Goal: Task Accomplishment & Management: Use online tool/utility

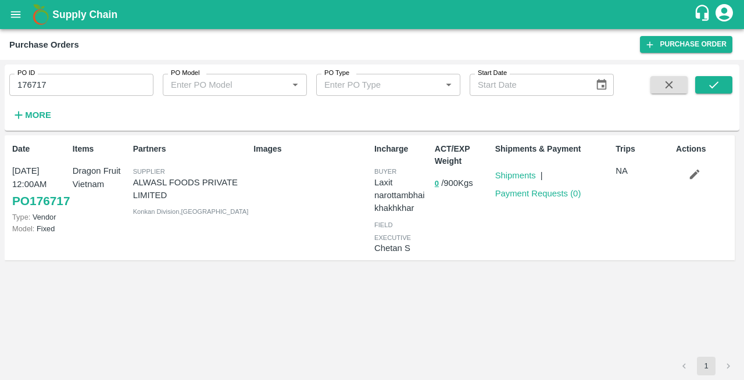
click at [695, 76] on button "submit" at bounding box center [713, 84] width 37 height 17
click at [263, 254] on div "Images" at bounding box center [309, 197] width 121 height 119
click at [710, 86] on icon "submit" at bounding box center [713, 84] width 13 height 13
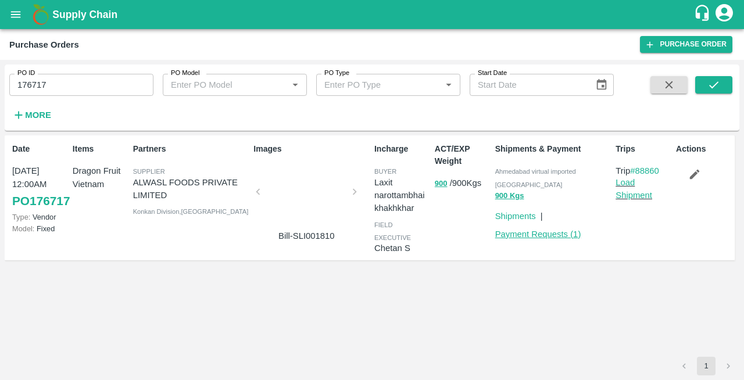
click at [544, 229] on link "Payment Requests ( 1 )" at bounding box center [538, 233] width 86 height 9
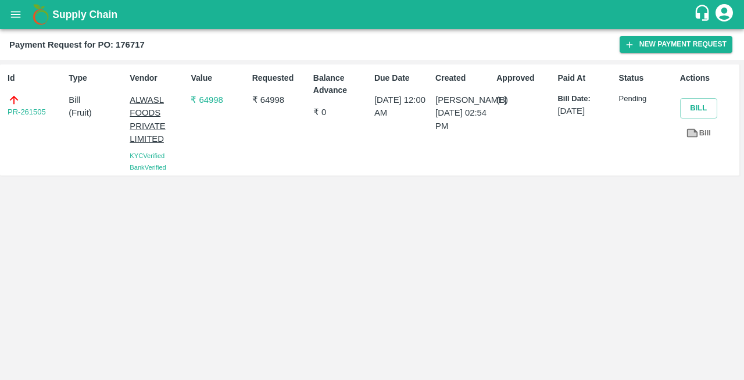
click at [15, 10] on icon "open drawer" at bounding box center [15, 14] width 13 height 13
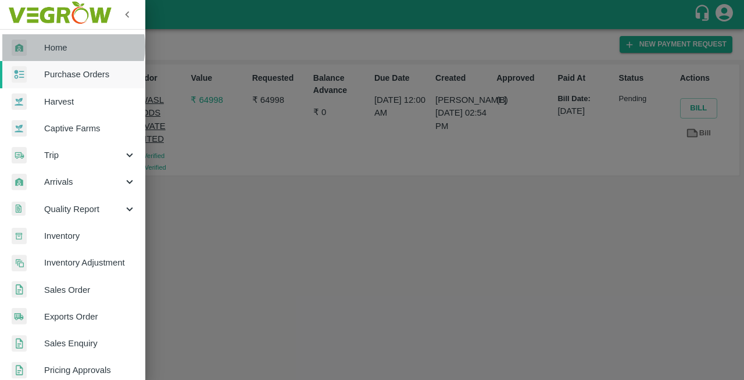
click at [71, 46] on span "Home" at bounding box center [90, 47] width 92 height 13
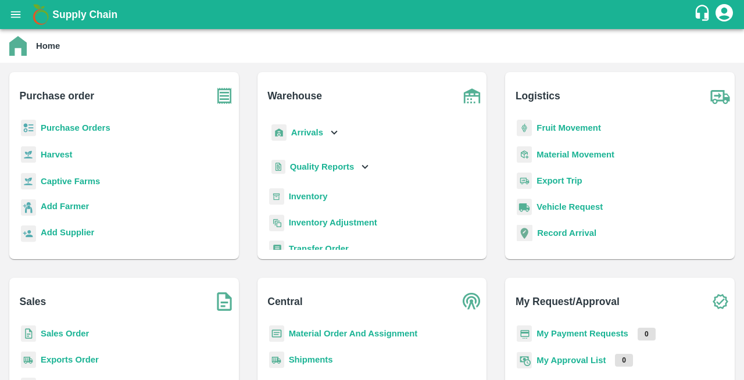
click at [71, 129] on b "Purchase Orders" at bounding box center [76, 127] width 70 height 9
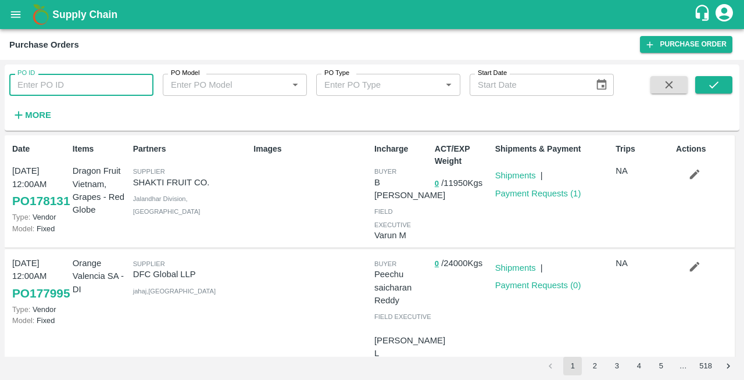
click at [43, 85] on input "PO ID" at bounding box center [81, 85] width 144 height 22
type input "176720"
click at [709, 80] on icon "submit" at bounding box center [713, 84] width 13 height 13
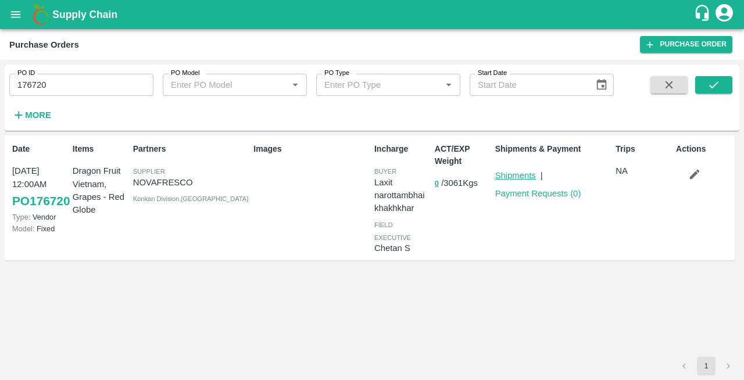
click at [505, 177] on link "Shipments" at bounding box center [515, 175] width 41 height 9
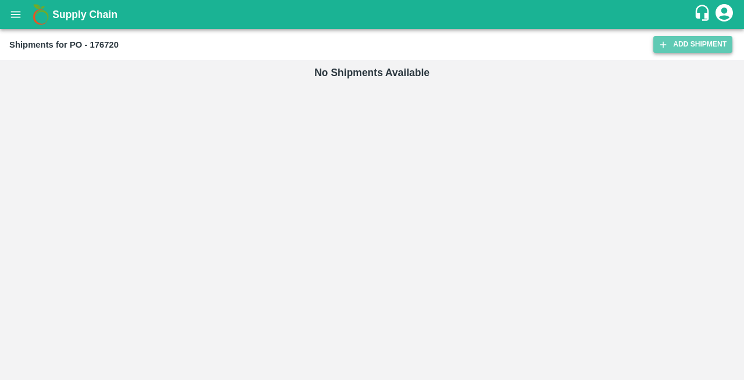
click at [683, 51] on link "Add Shipment" at bounding box center [692, 44] width 79 height 17
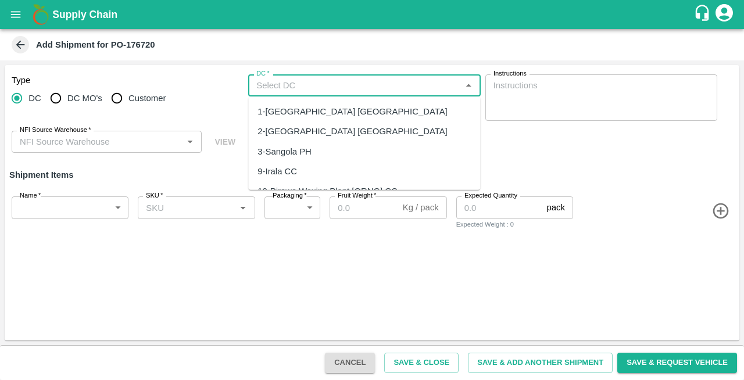
click at [274, 89] on input "DC   *" at bounding box center [355, 85] width 206 height 15
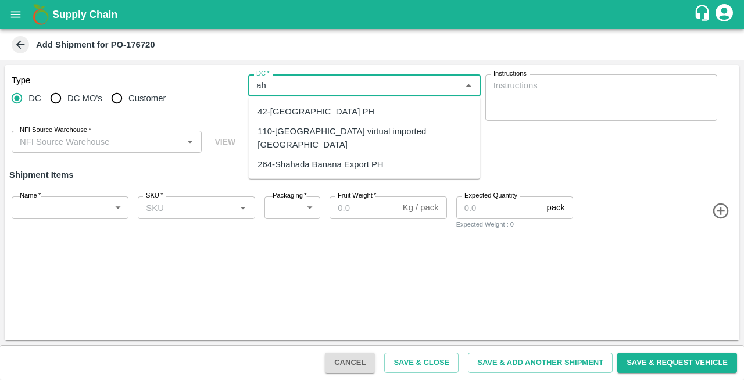
click at [303, 129] on div "110-Ahmedabad virtual imported DC" at bounding box center [363, 138] width 213 height 26
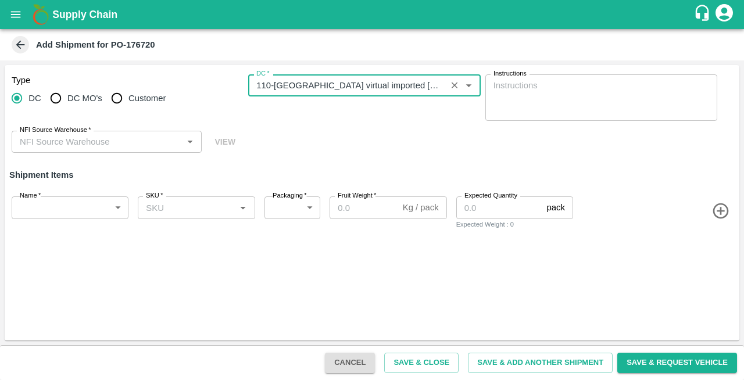
type input "110-Ahmedabad virtual imported DC"
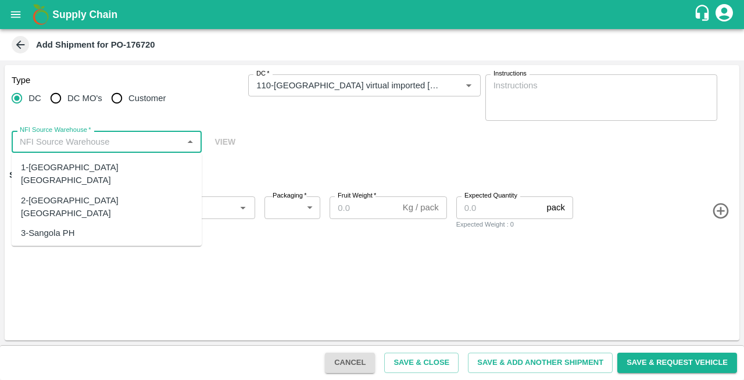
click at [44, 141] on input "NFI Source Warehouse   *" at bounding box center [97, 141] width 164 height 15
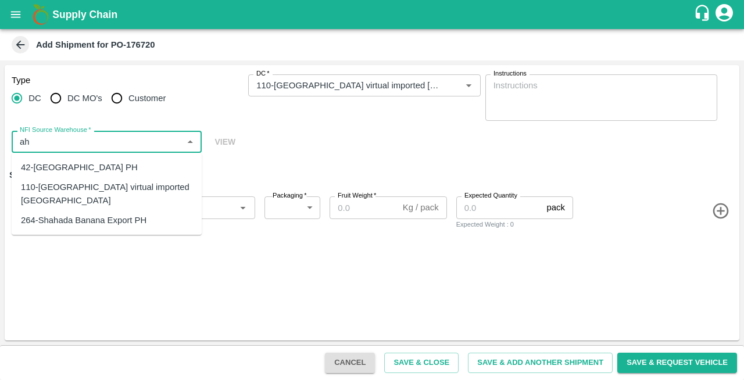
click at [59, 191] on div "110-Ahmedabad virtual imported DC" at bounding box center [106, 194] width 171 height 26
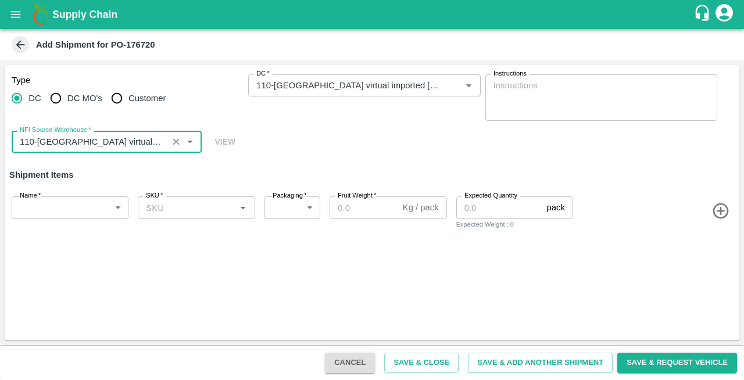
type input "110-Ahmedabad virtual imported DC"
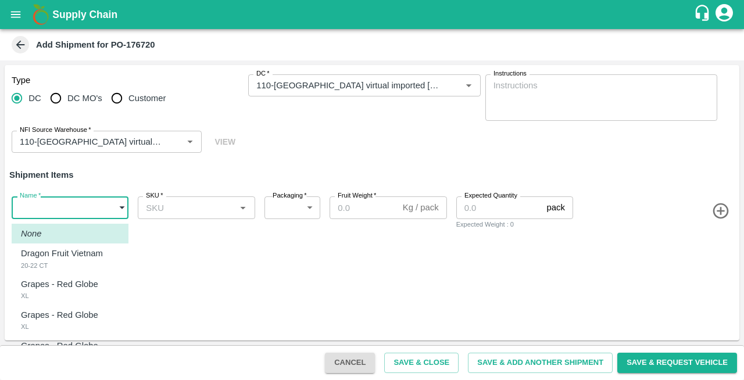
click at [60, 207] on body "Supply Chain Add Shipment for PO-176720 Type DC DC MO's Customer DC   * DC   * …" at bounding box center [372, 190] width 744 height 380
click at [54, 254] on p "Dragon Fruit Vietnam" at bounding box center [62, 253] width 82 height 13
type input "2047416"
type input "276"
type input "9"
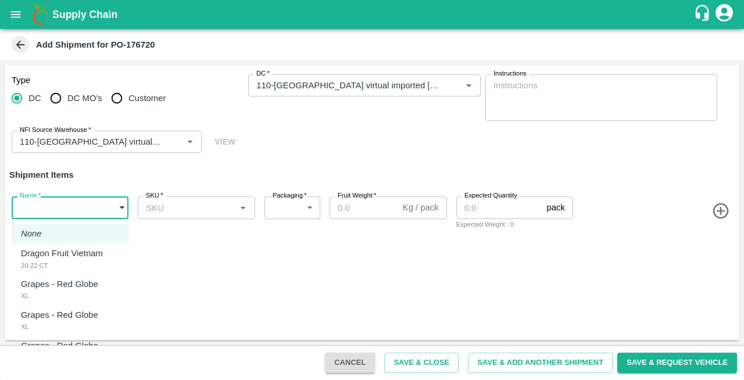
type input "79"
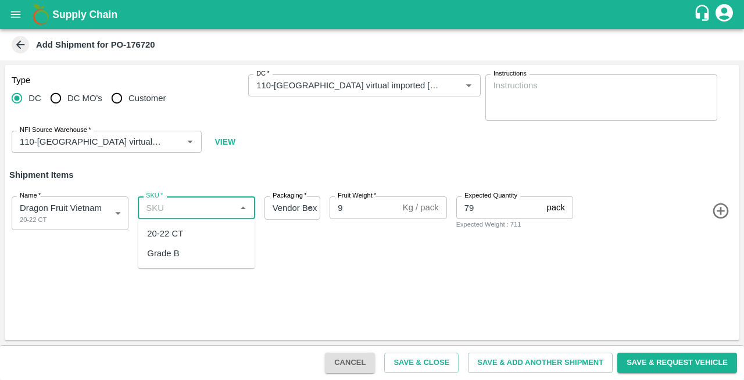
click at [185, 211] on input "SKU   *" at bounding box center [186, 207] width 91 height 15
click at [173, 234] on div "20-22 CT" at bounding box center [165, 233] width 36 height 13
type input "20-22 CT"
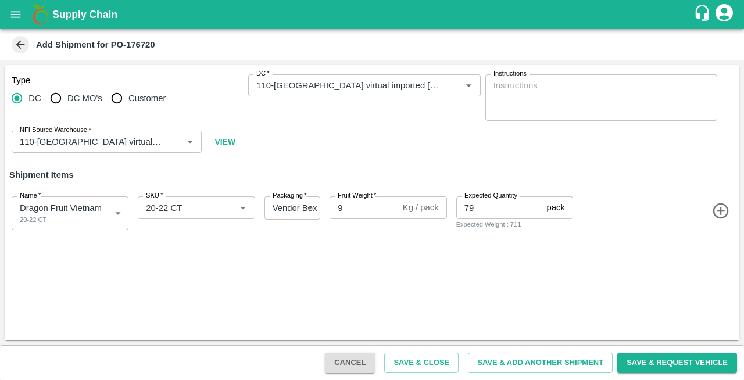
click at [718, 209] on icon "button" at bounding box center [720, 211] width 19 height 19
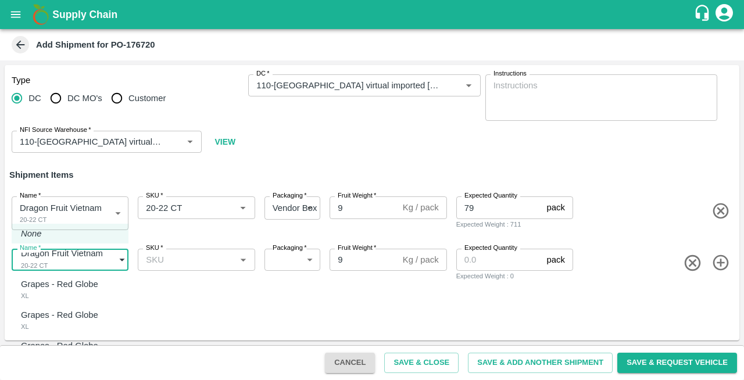
click at [43, 265] on body "Supply Chain Add Shipment for PO-176720 Type DC DC MO's Customer DC   * DC   * …" at bounding box center [372, 190] width 744 height 380
click at [53, 292] on div "Grapes - Red Globe XL" at bounding box center [62, 290] width 83 height 24
type input "2047417"
type input "276"
type input "7"
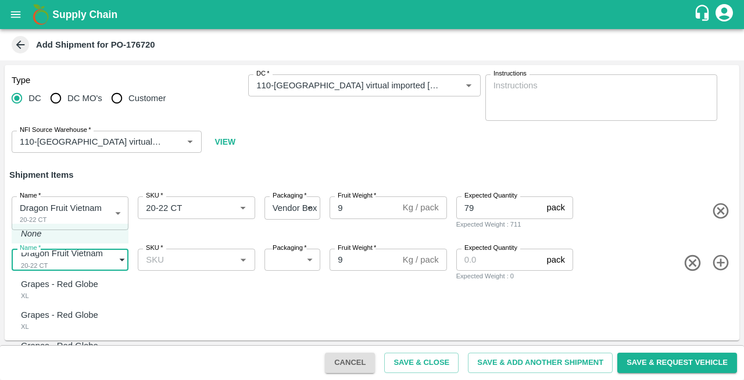
type input "200"
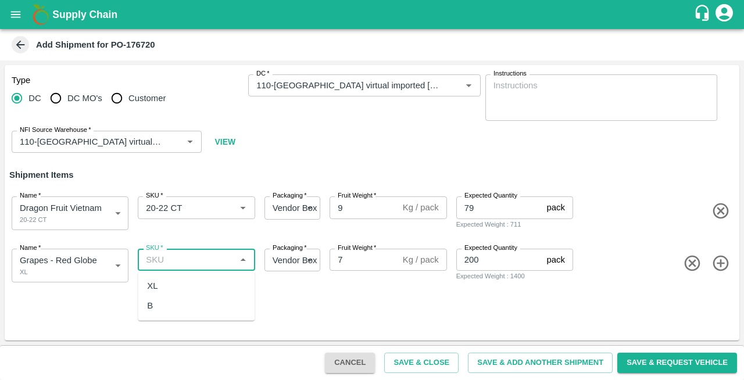
click at [173, 264] on input "SKU   *" at bounding box center [186, 259] width 91 height 15
click at [160, 285] on div "XL" at bounding box center [196, 286] width 117 height 20
type input "XL"
click at [719, 267] on icon "button" at bounding box center [720, 263] width 19 height 19
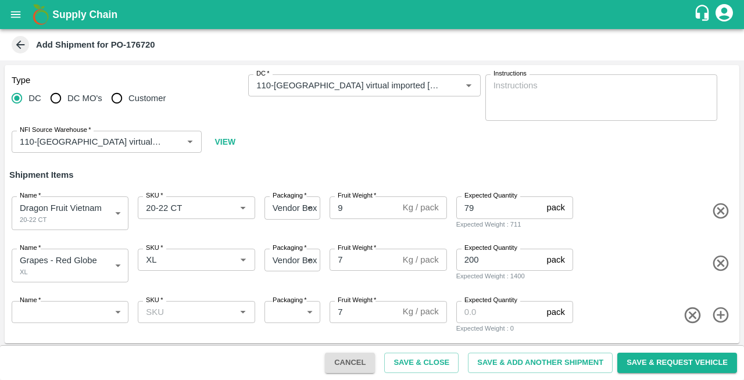
scroll to position [2, 0]
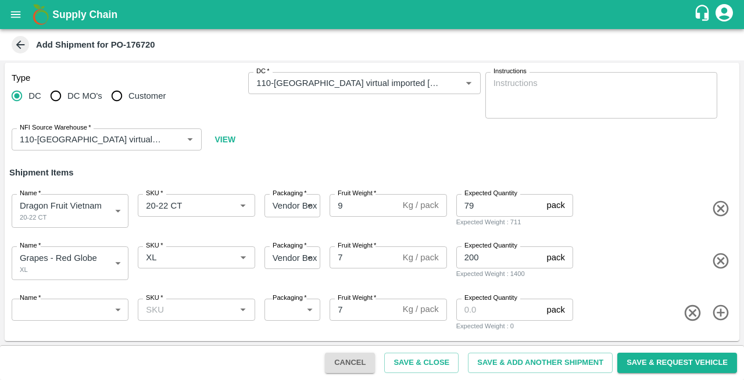
click at [45, 307] on body "Supply Chain Add Shipment for PO-176720 Type DC DC MO's Customer DC   * DC   * …" at bounding box center [372, 190] width 744 height 380
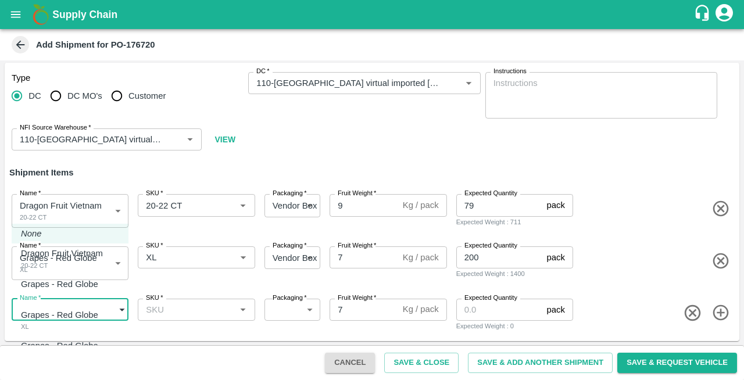
click at [45, 320] on p "Grapes - Red Globe" at bounding box center [59, 314] width 77 height 13
type input "2047418"
type input "276"
type input "6"
type input "100"
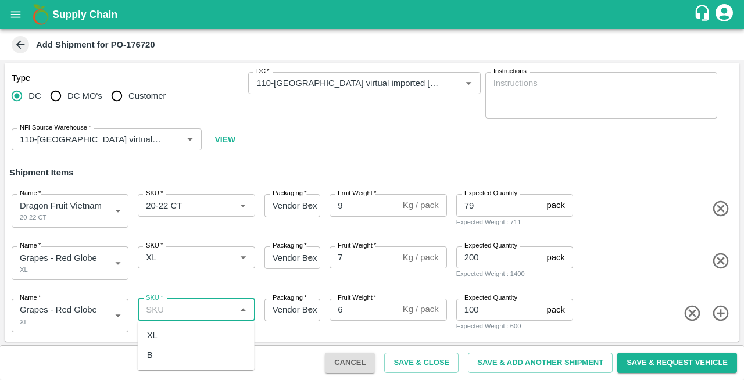
click at [166, 310] on input "SKU   *" at bounding box center [186, 309] width 91 height 15
click at [155, 336] on div "XL" at bounding box center [152, 335] width 10 height 13
type input "XL"
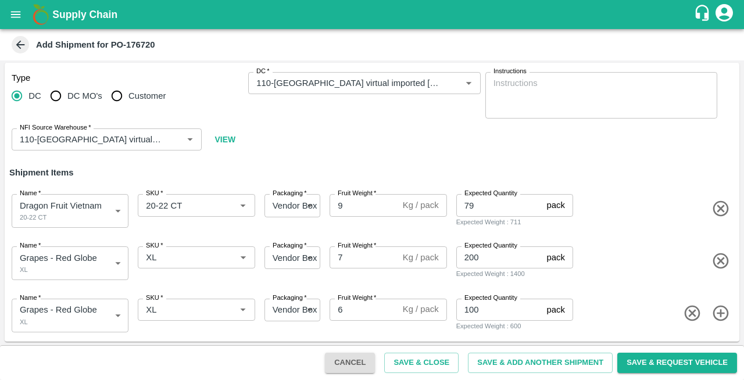
click at [720, 311] on icon "button" at bounding box center [720, 313] width 19 height 19
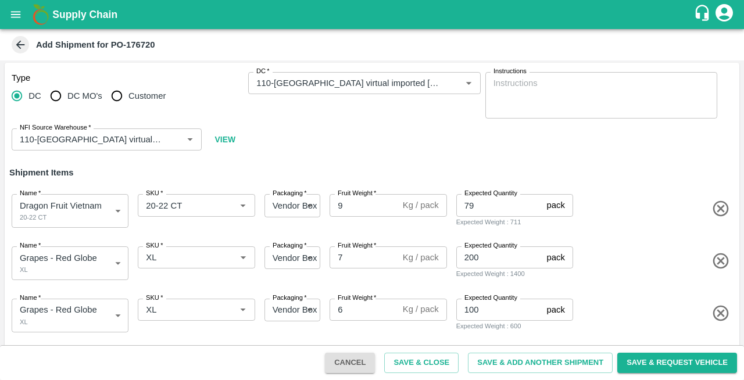
scroll to position [55, 0]
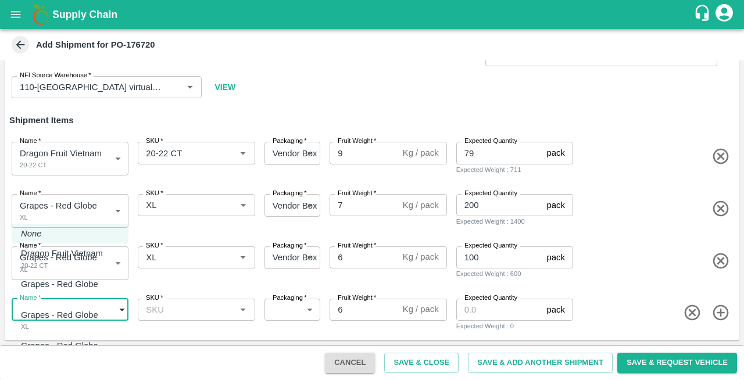
click at [51, 307] on body "Supply Chain Add Shipment for PO-176720 Type DC DC MO's Customer DC   * DC   * …" at bounding box center [372, 190] width 744 height 380
click at [41, 348] on p "Grapes - Red Globe" at bounding box center [59, 345] width 77 height 13
type input "2047419"
type input "276"
type input "7"
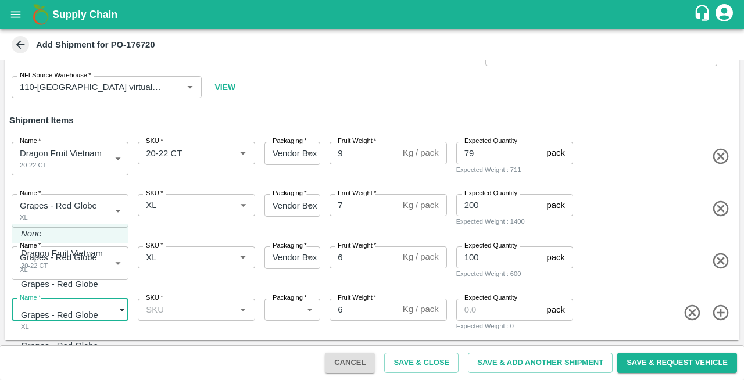
type input "50"
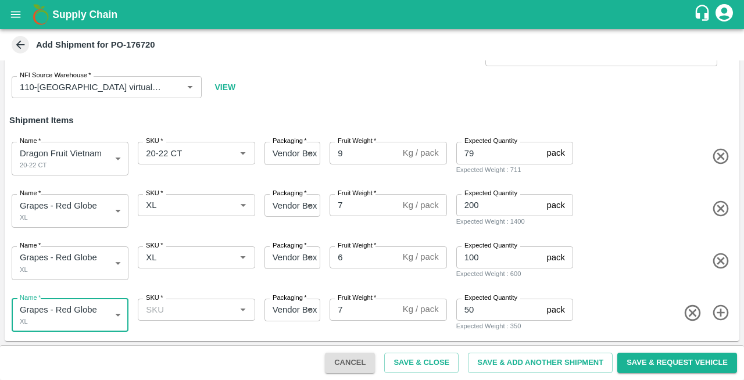
click at [185, 318] on div "SKU   *" at bounding box center [196, 310] width 117 height 22
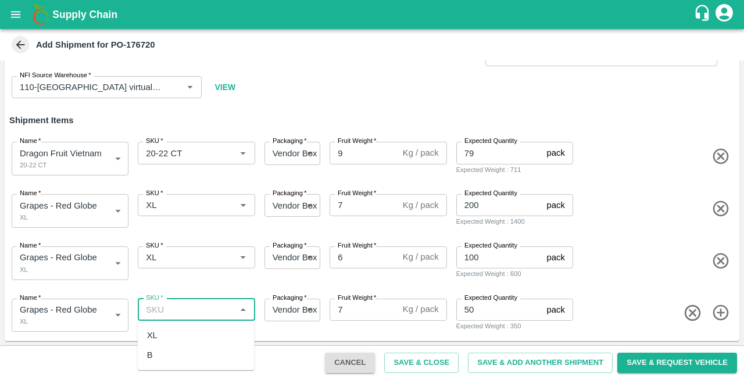
click at [172, 336] on div "XL" at bounding box center [196, 335] width 117 height 20
type input "XL"
click at [418, 361] on button "Save & Close" at bounding box center [421, 363] width 74 height 20
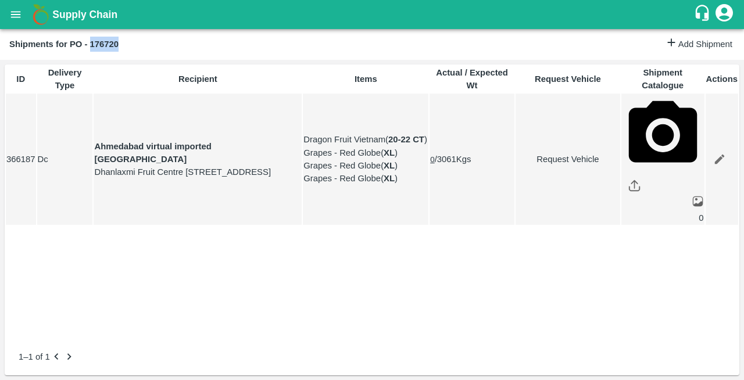
drag, startPoint x: 91, startPoint y: 43, endPoint x: 135, endPoint y: 44, distance: 44.2
click at [135, 44] on div "Shipments for PO - 176720" at bounding box center [336, 44] width 655 height 15
copy b "176720"
click at [16, 20] on icon "open drawer" at bounding box center [15, 14] width 13 height 13
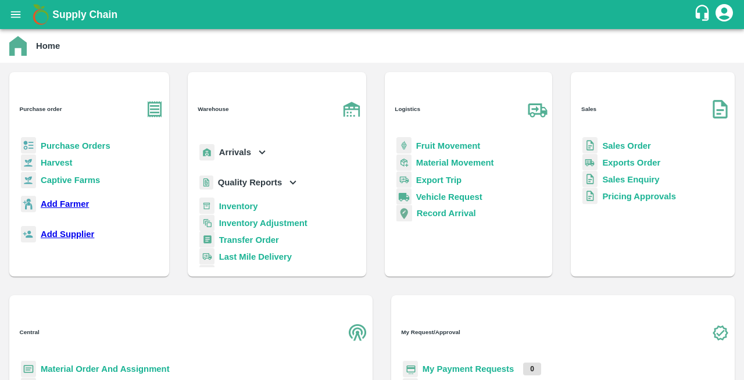
click at [82, 141] on b "Purchase Orders" at bounding box center [76, 145] width 70 height 9
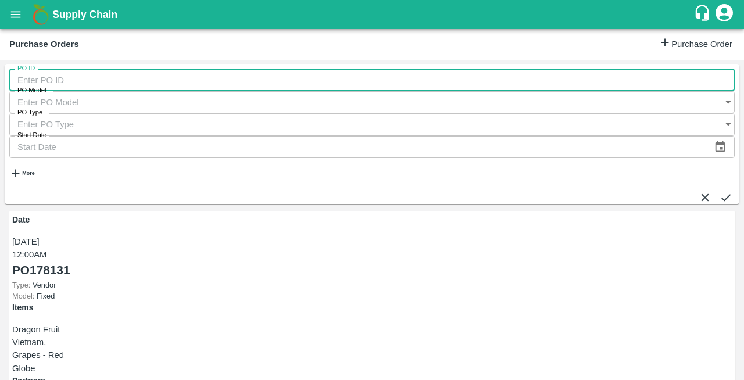
click at [52, 86] on input "PO ID" at bounding box center [371, 80] width 725 height 22
paste input "176720"
type input "176720"
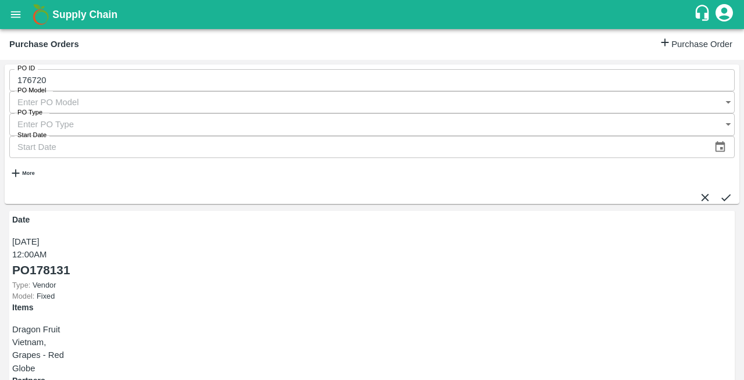
click at [719, 191] on icon "submit" at bounding box center [725, 197] width 13 height 13
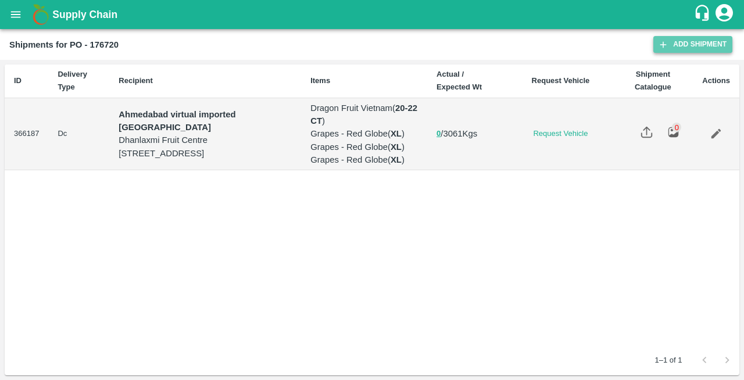
click at [688, 44] on link "Add Shipment" at bounding box center [692, 44] width 79 height 17
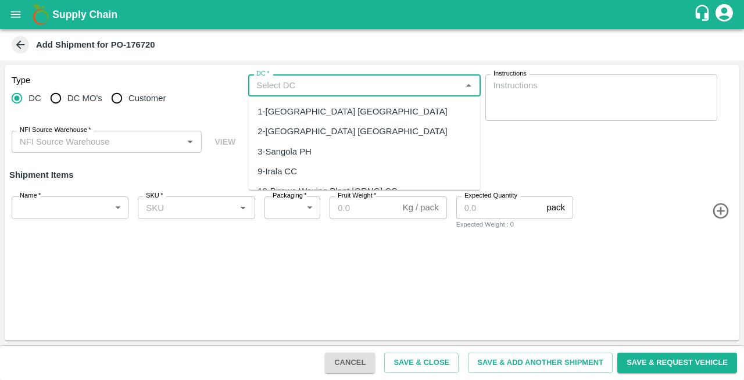
click at [273, 87] on input "DC   *" at bounding box center [355, 85] width 206 height 15
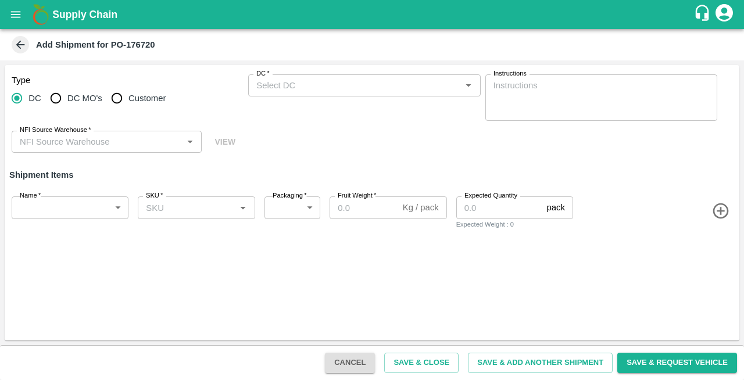
click at [19, 40] on icon at bounding box center [20, 44] width 13 height 13
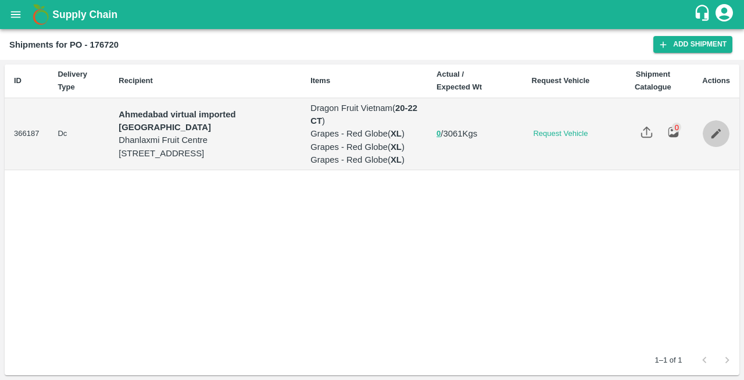
click at [717, 139] on icon "Edit" at bounding box center [716, 134] width 10 height 10
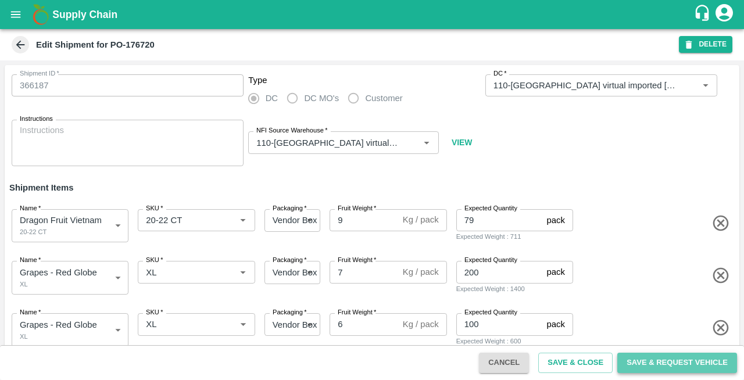
click at [672, 367] on button "Save & Request Vehicle" at bounding box center [677, 363] width 120 height 20
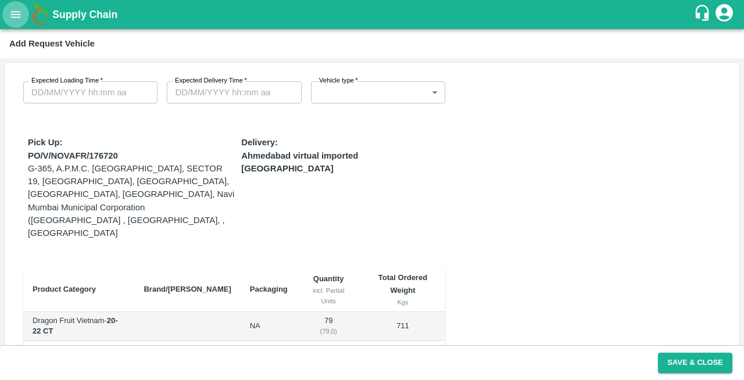
click at [16, 18] on icon "open drawer" at bounding box center [15, 14] width 13 height 13
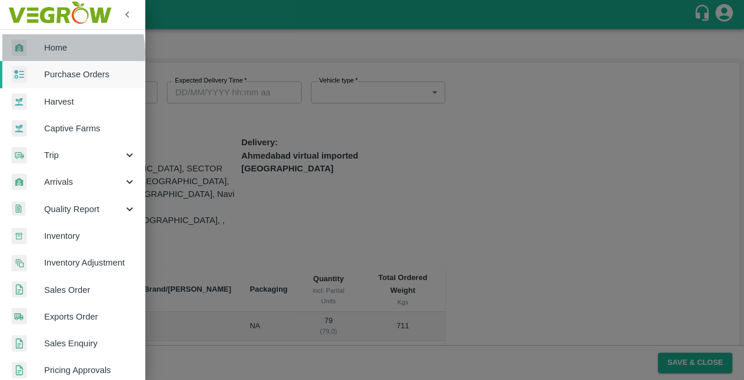
click at [53, 52] on span "Home" at bounding box center [90, 47] width 92 height 13
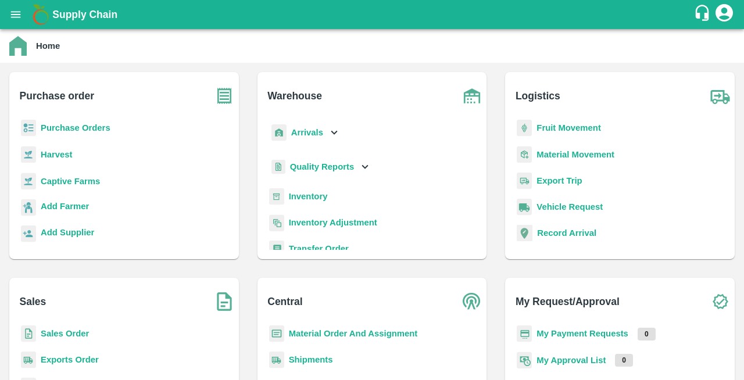
click at [73, 127] on b "Purchase Orders" at bounding box center [76, 127] width 70 height 9
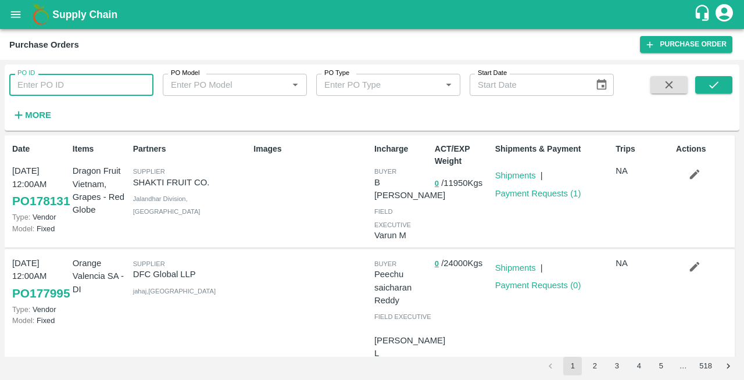
click at [37, 80] on input "PO ID" at bounding box center [81, 85] width 144 height 22
paste input "176720"
click at [708, 81] on icon "submit" at bounding box center [713, 84] width 13 height 13
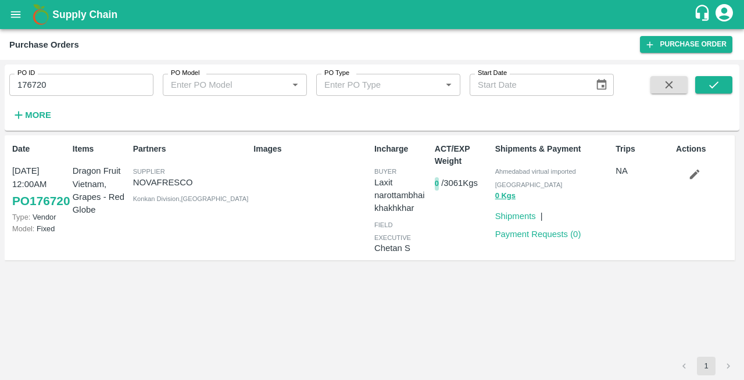
click at [437, 184] on button "0" at bounding box center [437, 183] width 4 height 13
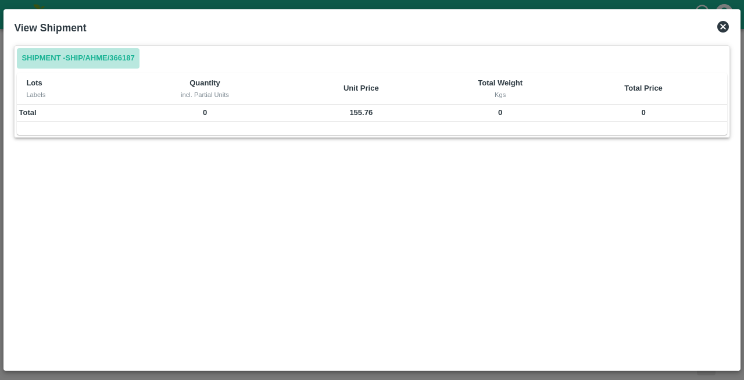
click at [73, 59] on link "Shipment - SHIP/AHME/366187" at bounding box center [78, 58] width 122 height 20
click at [721, 24] on icon at bounding box center [723, 27] width 12 height 12
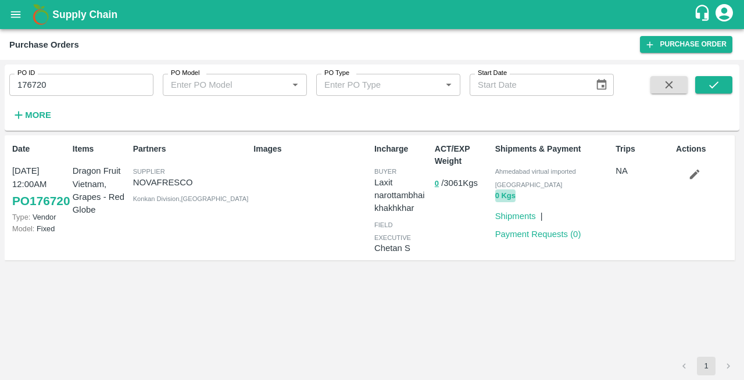
click at [508, 189] on button "0 Kgs" at bounding box center [505, 195] width 20 height 13
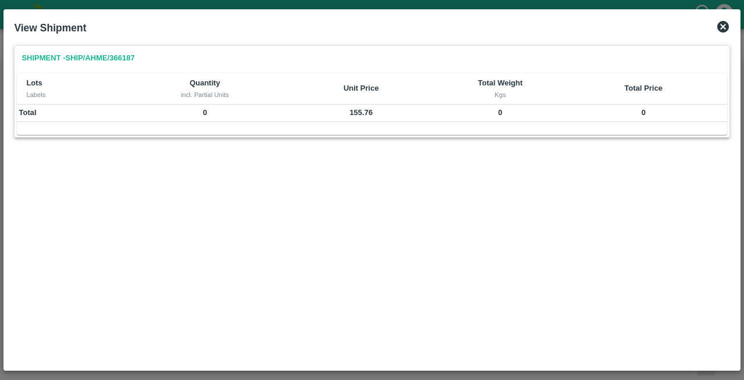
click at [106, 101] on th "Lots Labels" at bounding box center [72, 88] width 111 height 31
click at [31, 89] on div "Labels" at bounding box center [72, 94] width 92 height 10
click at [724, 22] on icon at bounding box center [723, 27] width 12 height 12
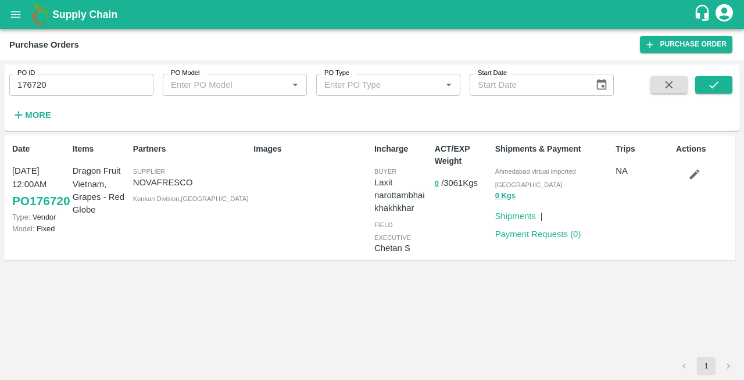
click at [623, 149] on p "Trips" at bounding box center [643, 149] width 56 height 12
click at [618, 173] on p "NA" at bounding box center [643, 170] width 56 height 13
click at [95, 77] on input "176720" at bounding box center [81, 85] width 144 height 22
click at [721, 81] on button "submit" at bounding box center [713, 84] width 37 height 17
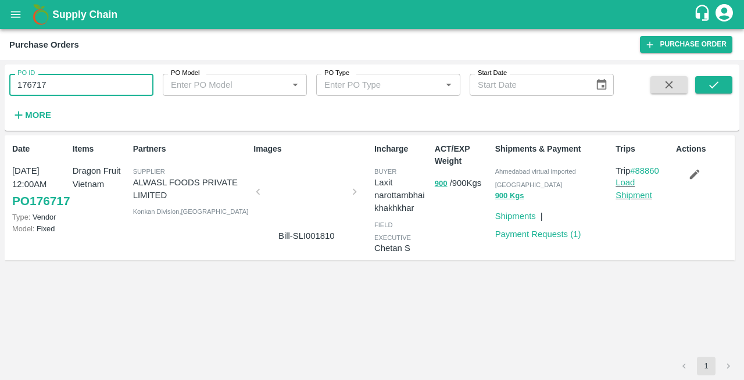
click at [62, 88] on input "176717" at bounding box center [81, 85] width 144 height 22
type input "1"
paste input "text"
type input "176720"
click at [705, 80] on button "submit" at bounding box center [713, 84] width 37 height 17
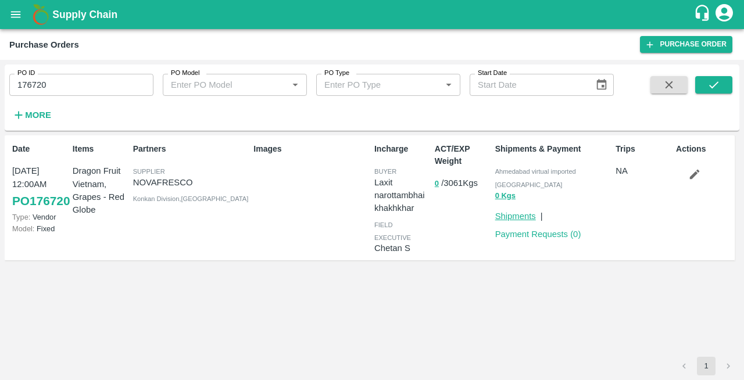
click at [503, 211] on link "Shipments" at bounding box center [515, 215] width 41 height 9
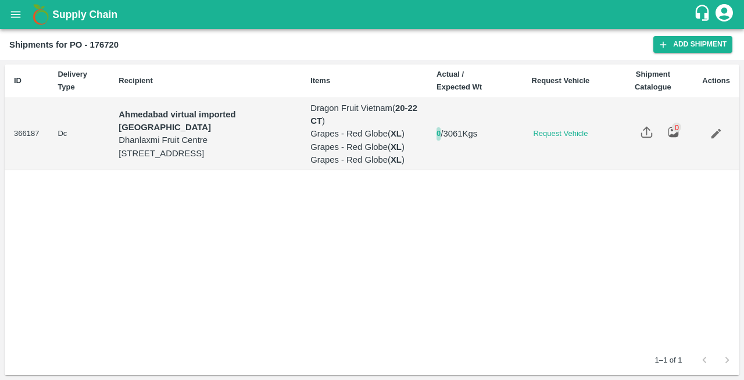
click at [440, 141] on button "0" at bounding box center [438, 133] width 4 height 13
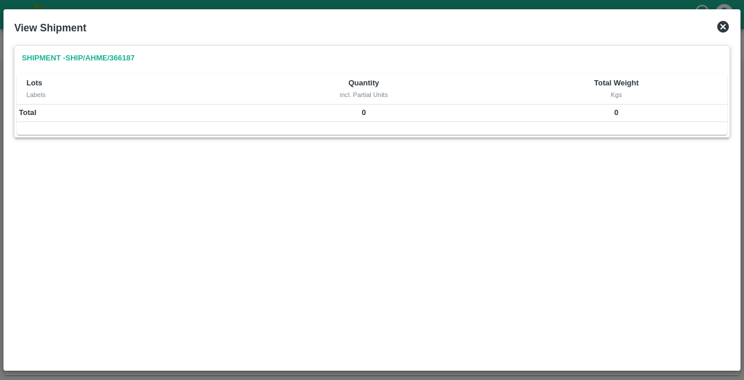
click at [726, 23] on icon at bounding box center [723, 27] width 12 height 12
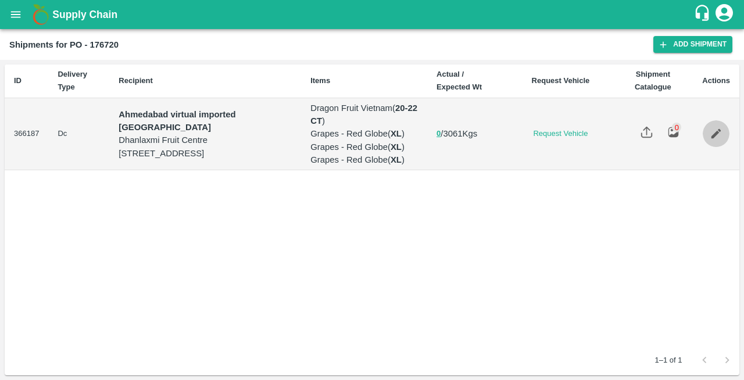
click at [712, 140] on icon "Edit" at bounding box center [715, 133] width 13 height 13
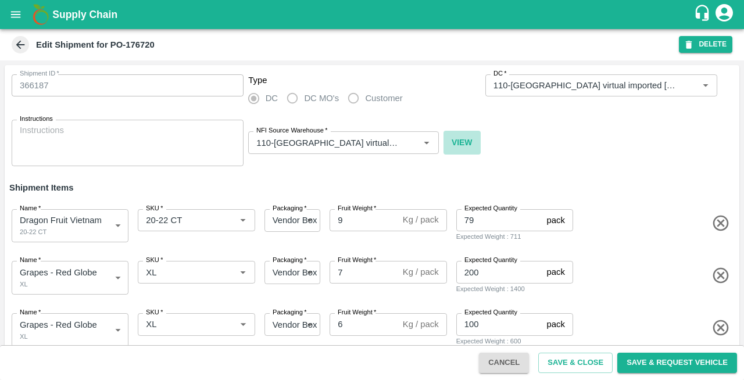
click at [460, 144] on button "VIEW" at bounding box center [461, 142] width 37 height 23
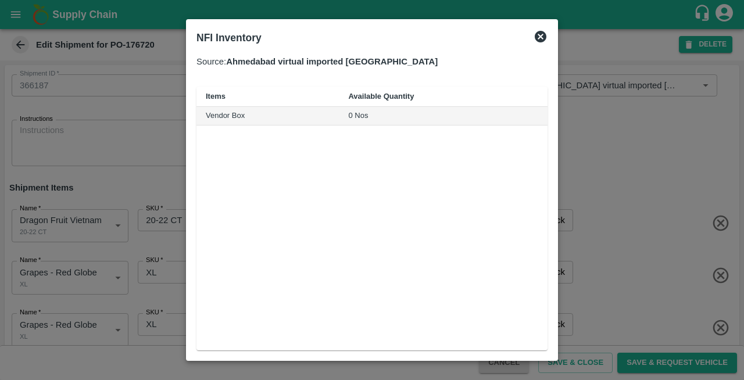
click at [539, 38] on icon at bounding box center [540, 37] width 12 height 12
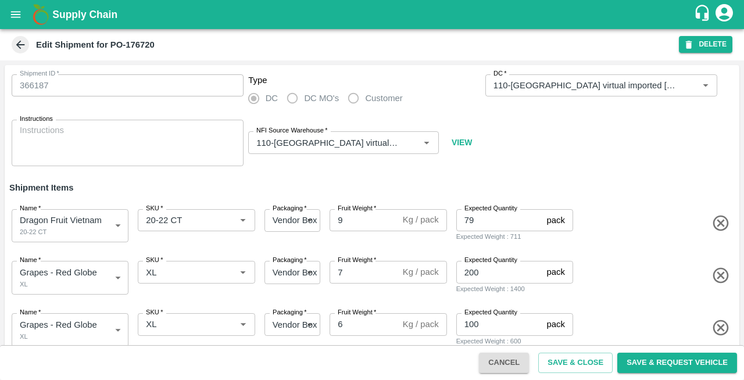
click at [19, 48] on icon at bounding box center [20, 44] width 13 height 13
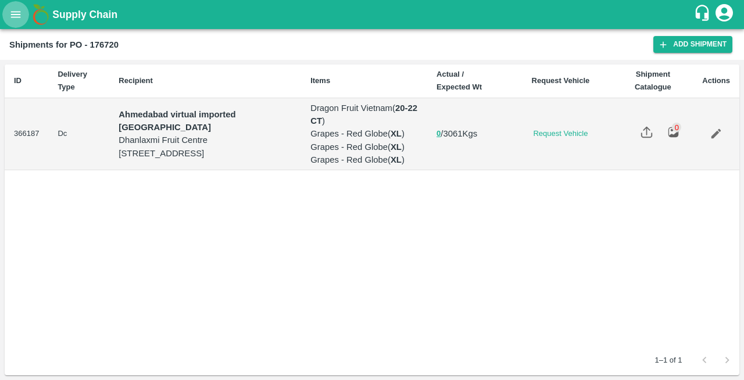
click at [21, 14] on icon "open drawer" at bounding box center [15, 14] width 13 height 13
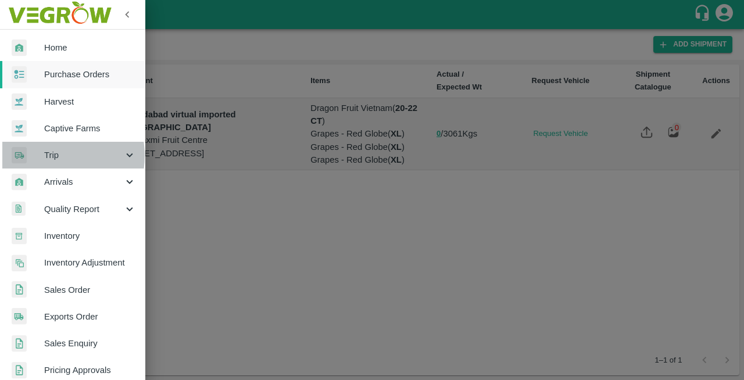
click at [49, 156] on span "Trip" at bounding box center [83, 155] width 79 height 13
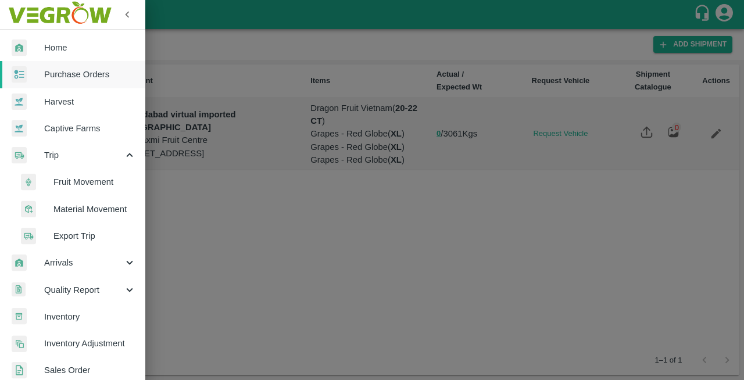
click at [218, 259] on div at bounding box center [372, 190] width 744 height 380
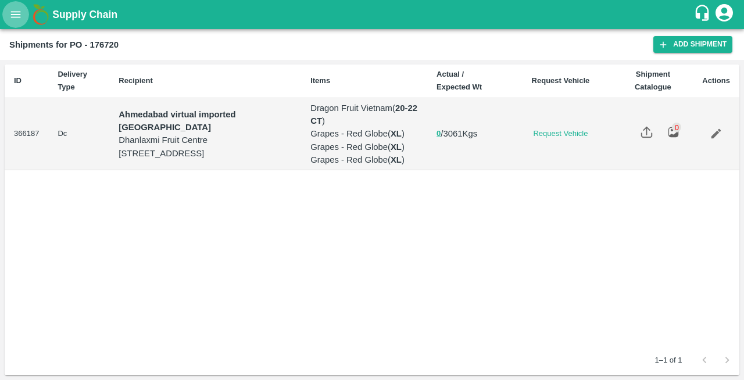
click at [16, 9] on icon "open drawer" at bounding box center [15, 14] width 13 height 13
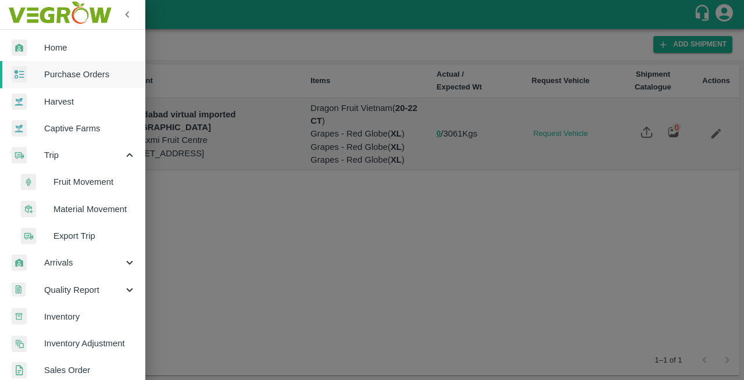
click at [55, 52] on span "Home" at bounding box center [90, 47] width 92 height 13
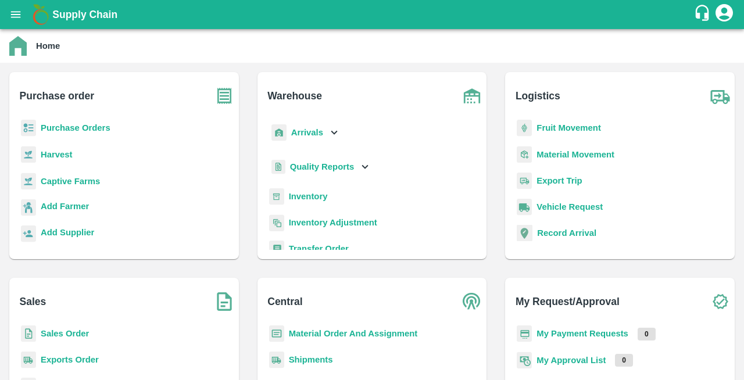
click at [59, 125] on b "Purchase Orders" at bounding box center [76, 127] width 70 height 9
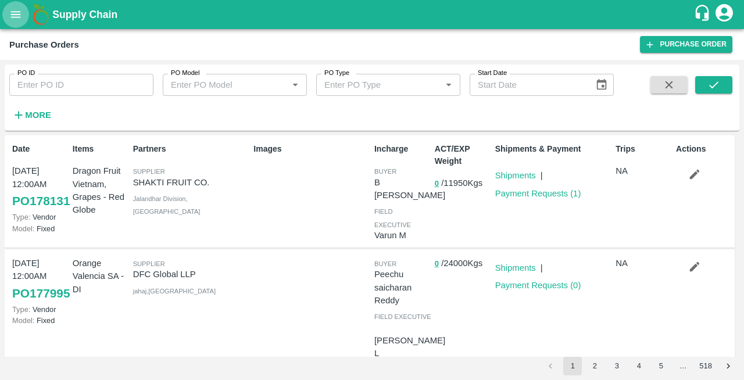
click at [17, 17] on icon "open drawer" at bounding box center [16, 14] width 10 height 6
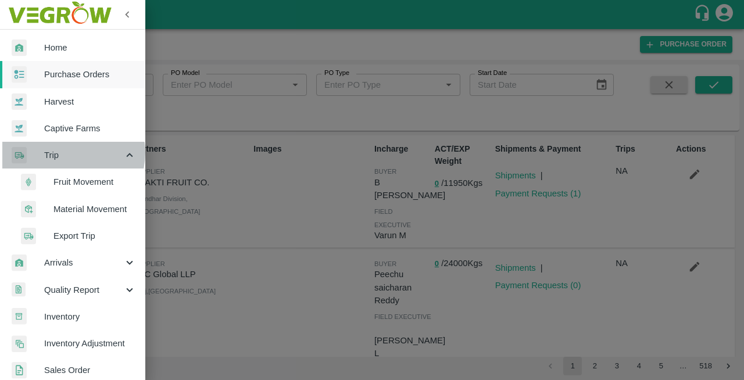
click at [69, 153] on span "Trip" at bounding box center [83, 155] width 79 height 13
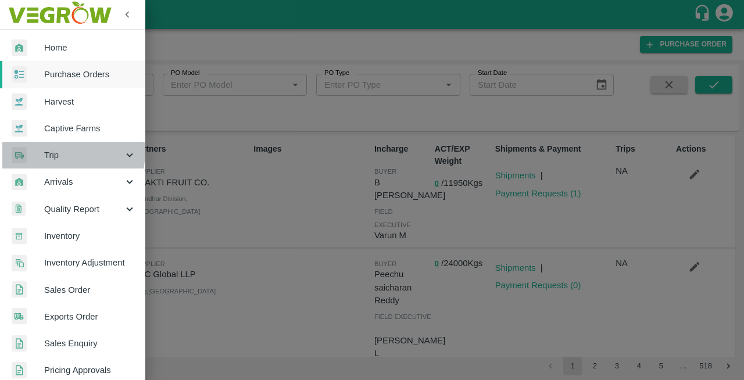
click at [69, 153] on span "Trip" at bounding box center [83, 155] width 79 height 13
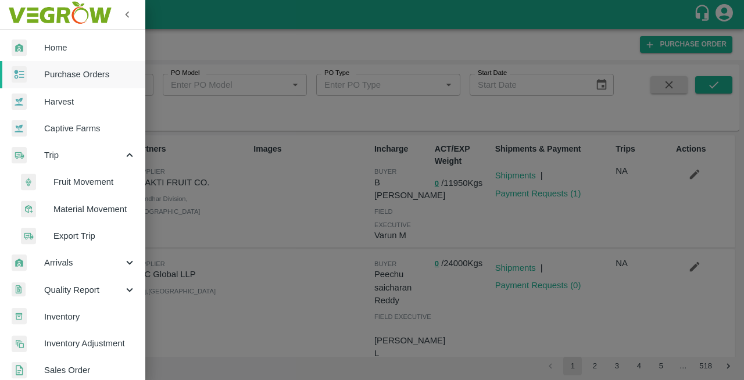
click at [99, 179] on span "Fruit Movement" at bounding box center [94, 181] width 82 height 13
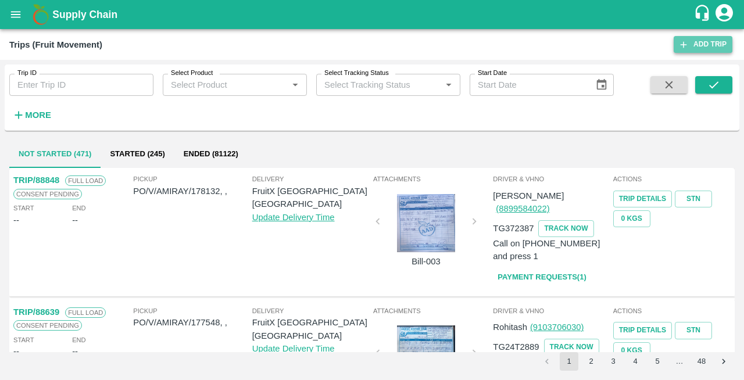
click at [698, 49] on link "Add Trip" at bounding box center [702, 44] width 59 height 17
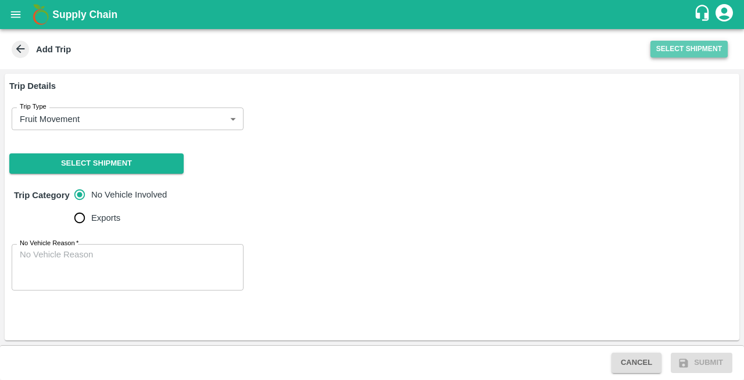
click at [697, 52] on button "Select Shipment" at bounding box center [688, 49] width 77 height 17
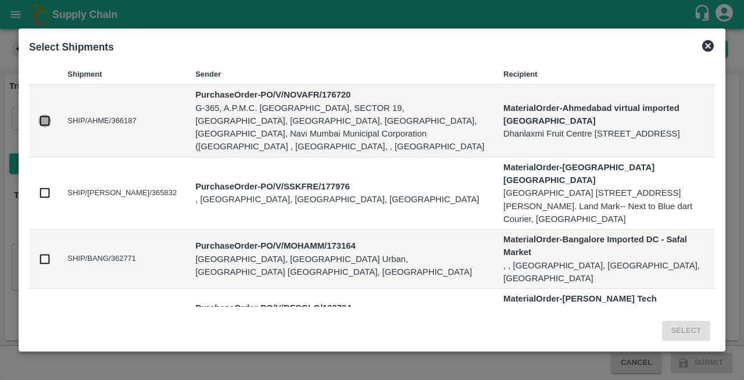
click at [44, 114] on input "checkbox" at bounding box center [44, 120] width 13 height 13
checkbox input "true"
click at [685, 328] on button "Select" at bounding box center [686, 331] width 48 height 20
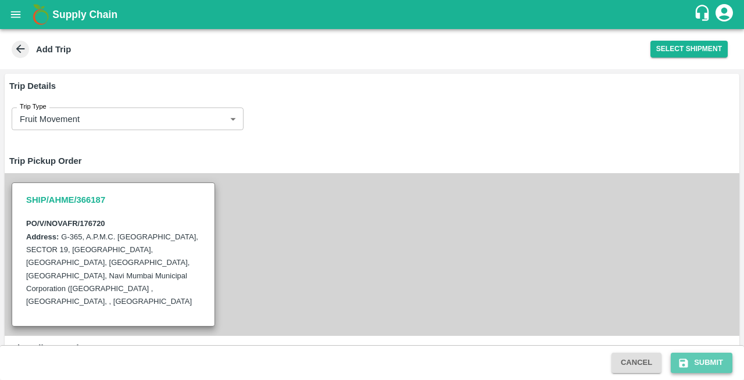
click at [695, 363] on button "Submit" at bounding box center [701, 363] width 62 height 20
click at [707, 361] on button "Submit" at bounding box center [701, 363] width 62 height 20
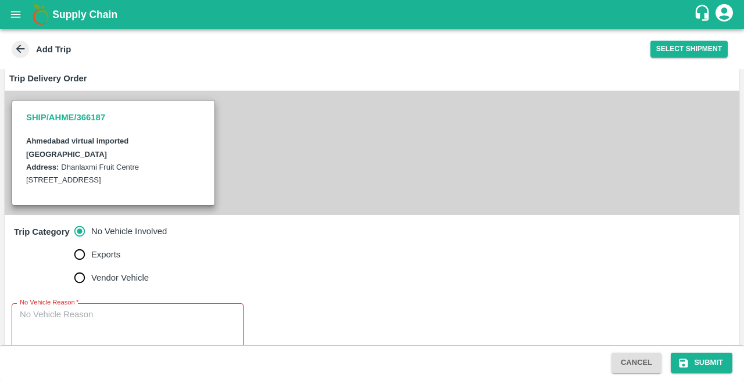
scroll to position [274, 0]
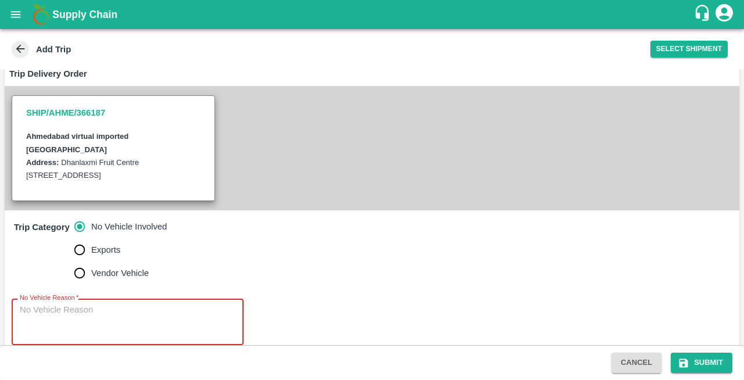
click at [59, 304] on textarea "No Vehicle Reason   *" at bounding box center [128, 322] width 216 height 37
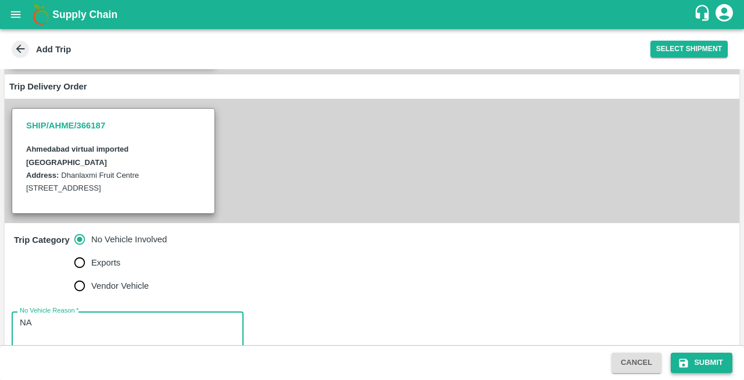
type textarea "NA"
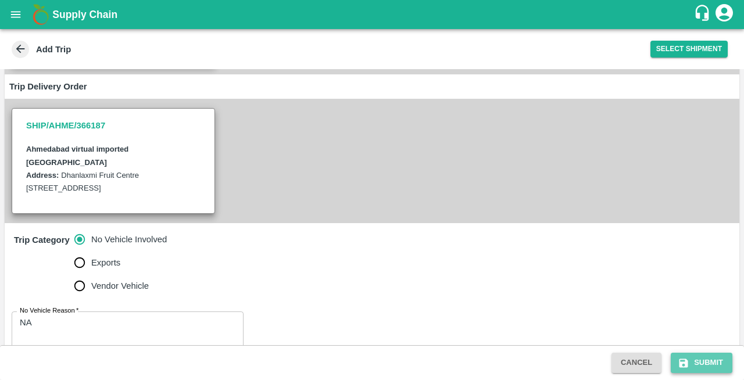
click at [701, 367] on button "Submit" at bounding box center [701, 363] width 62 height 20
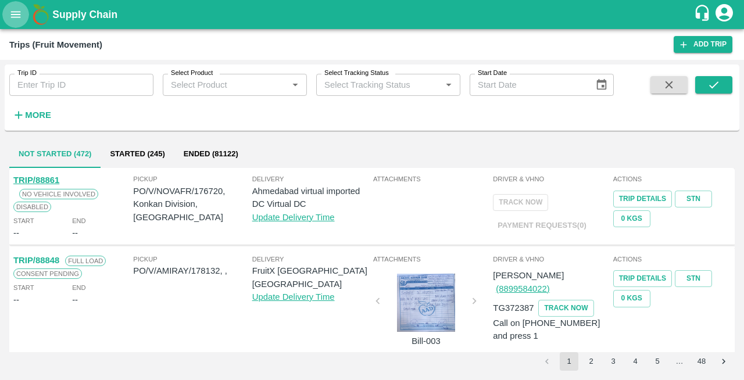
click at [13, 11] on icon "open drawer" at bounding box center [15, 14] width 13 height 13
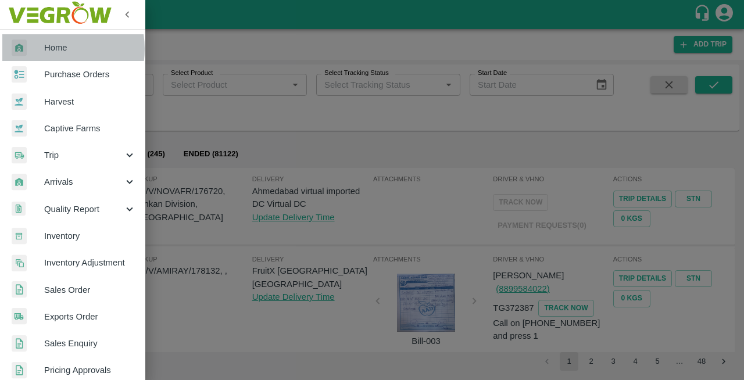
click at [50, 49] on span "Home" at bounding box center [90, 47] width 92 height 13
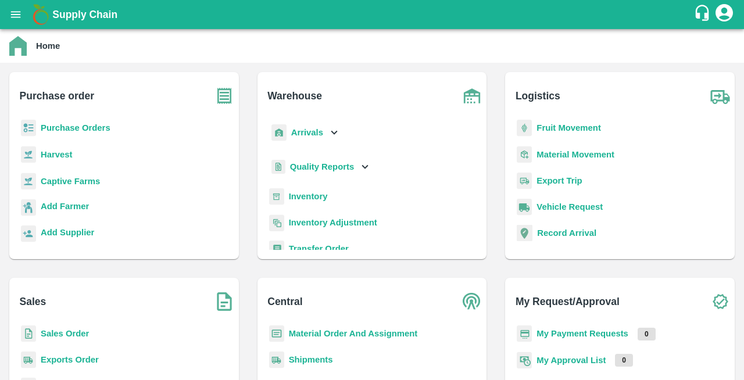
click at [78, 127] on b "Purchase Orders" at bounding box center [76, 127] width 70 height 9
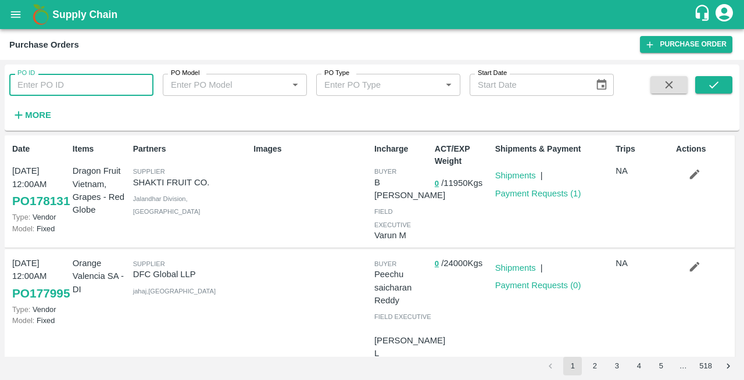
click at [44, 85] on input "PO ID" at bounding box center [81, 85] width 144 height 22
paste input "176720"
type input "176720"
click at [708, 85] on icon "submit" at bounding box center [713, 84] width 13 height 13
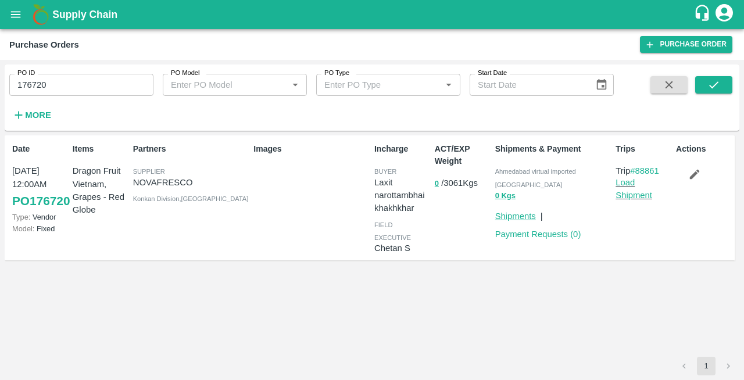
click at [503, 211] on link "Shipments" at bounding box center [515, 215] width 41 height 9
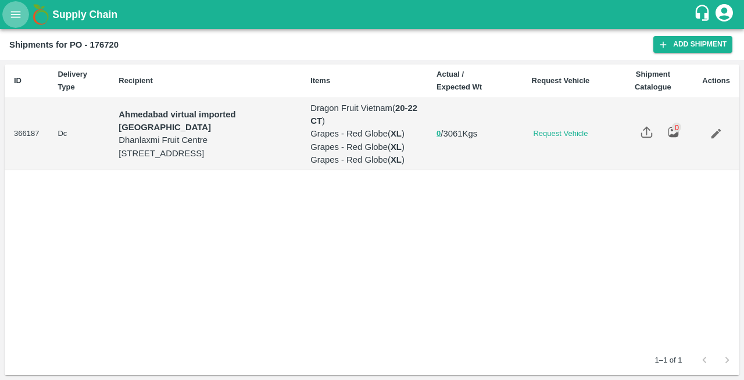
click at [15, 17] on icon "open drawer" at bounding box center [16, 14] width 10 height 6
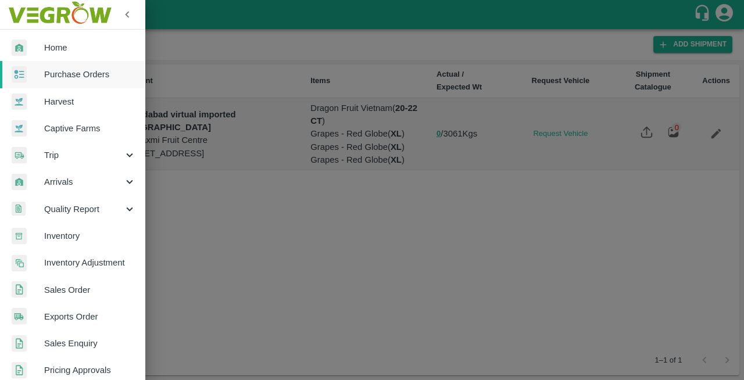
click at [231, 263] on div at bounding box center [372, 190] width 744 height 380
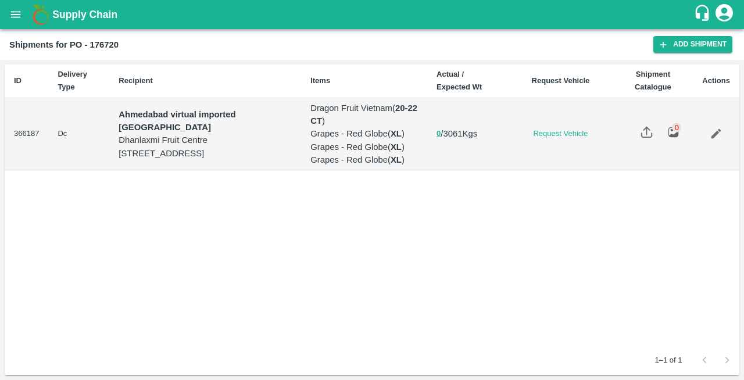
click at [17, 19] on icon "open drawer" at bounding box center [15, 14] width 13 height 13
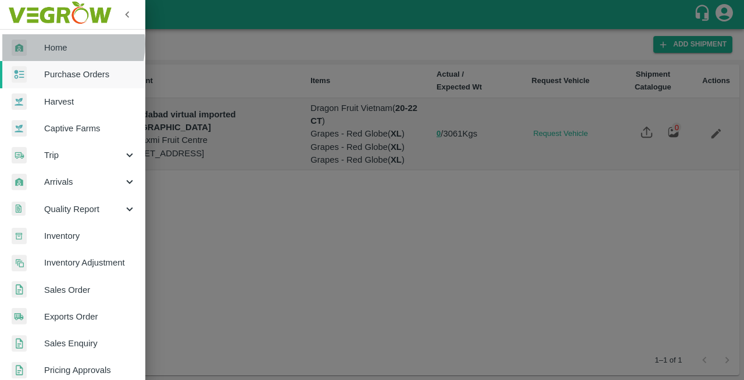
click at [62, 44] on span "Home" at bounding box center [90, 47] width 92 height 13
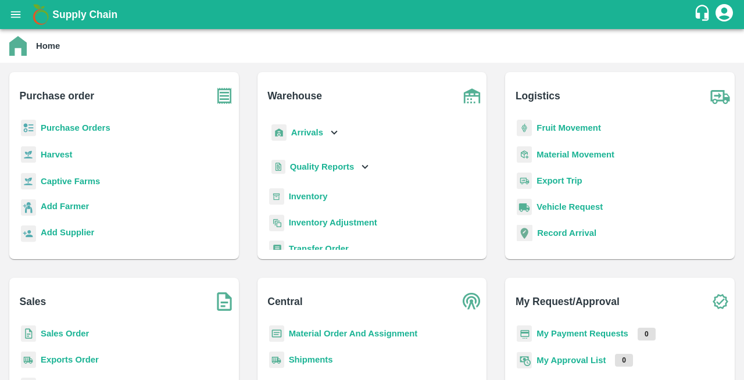
click at [64, 123] on p "Purchase Orders" at bounding box center [76, 127] width 70 height 13
click at [63, 128] on b "Purchase Orders" at bounding box center [76, 127] width 70 height 9
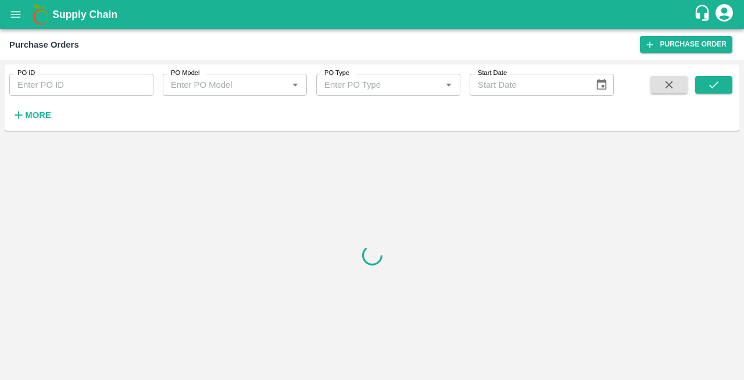
drag, startPoint x: 63, startPoint y: 128, endPoint x: 46, endPoint y: 87, distance: 44.0
click at [46, 87] on input "PO ID" at bounding box center [81, 85] width 144 height 22
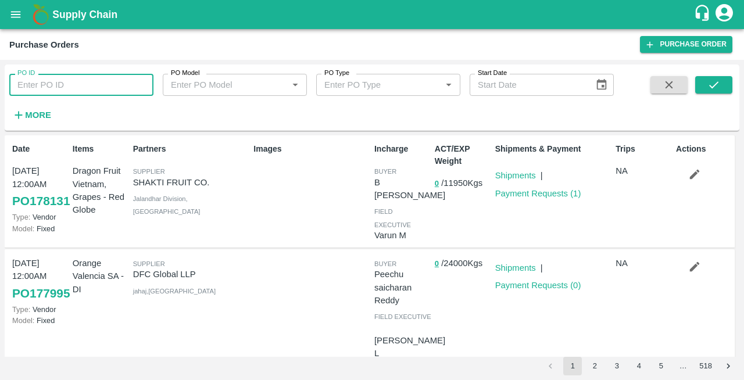
paste input "176720"
type input "176720"
click at [727, 85] on button "submit" at bounding box center [713, 84] width 37 height 17
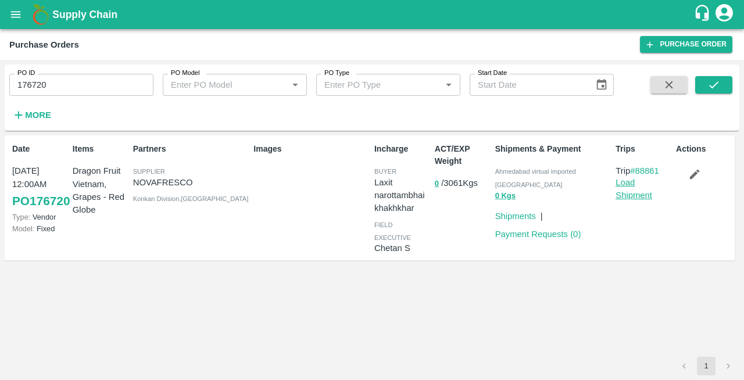
click at [634, 199] on link "Load Shipment" at bounding box center [633, 189] width 37 height 22
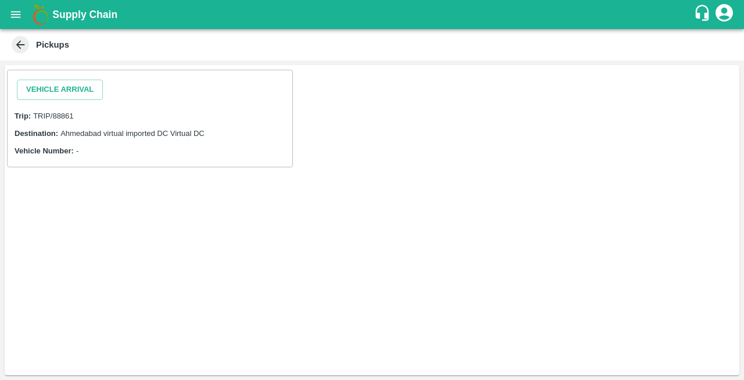
click at [21, 45] on icon at bounding box center [20, 44] width 13 height 13
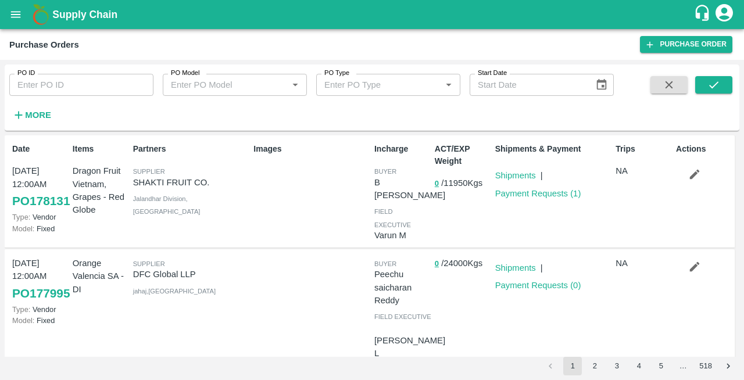
click at [31, 82] on input "PO ID" at bounding box center [81, 85] width 144 height 22
paste input "176720"
type input "176720"
click at [716, 85] on icon "submit" at bounding box center [713, 84] width 13 height 13
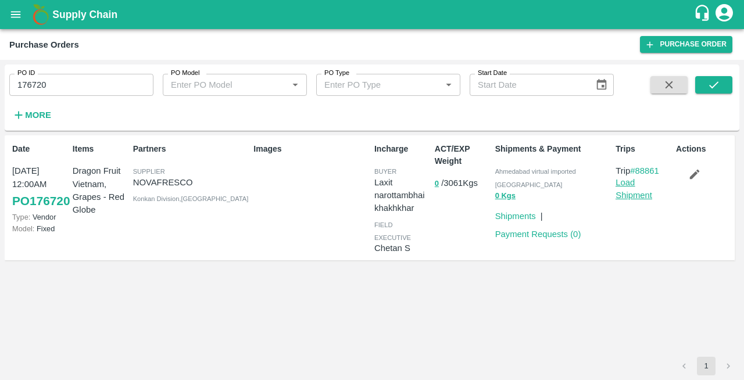
click at [629, 194] on link "Load Shipment" at bounding box center [633, 189] width 37 height 22
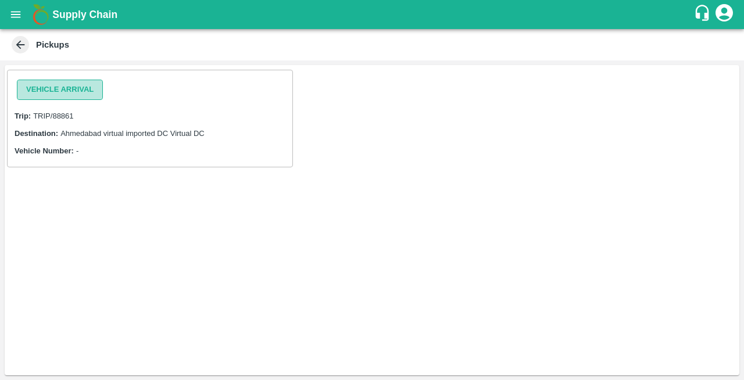
click at [52, 93] on button "Vehicle Arrival" at bounding box center [60, 90] width 86 height 20
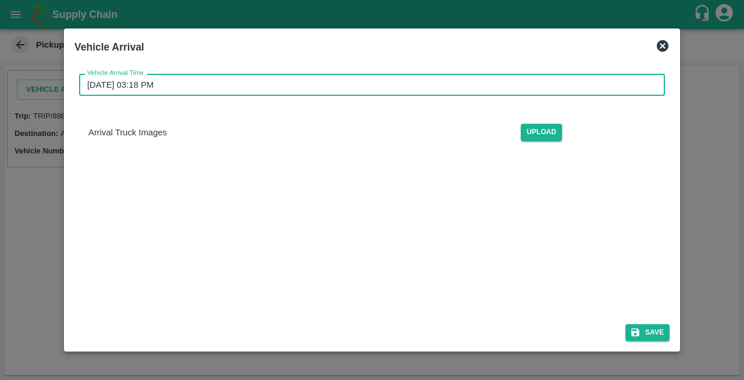
click at [182, 84] on input "[DATE] 03:18 PM" at bounding box center [367, 85] width 577 height 22
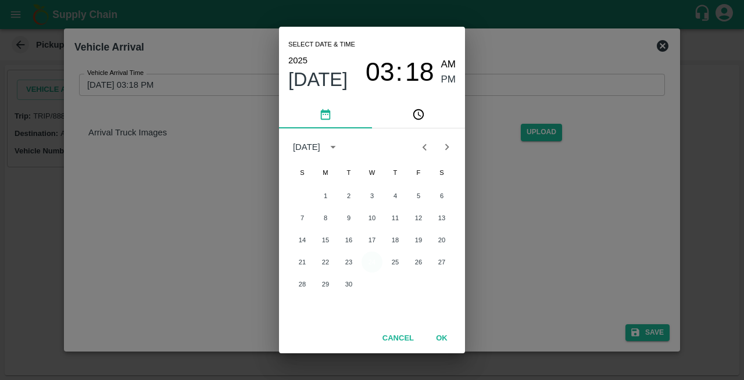
click at [368, 259] on button "24" at bounding box center [371, 262] width 21 height 21
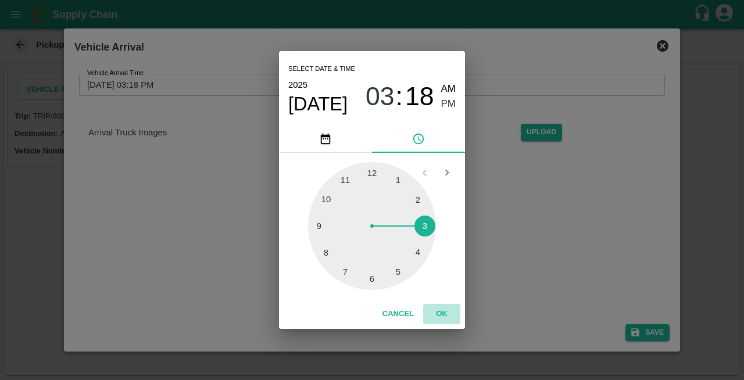
click at [441, 308] on button "OK" at bounding box center [441, 314] width 37 height 20
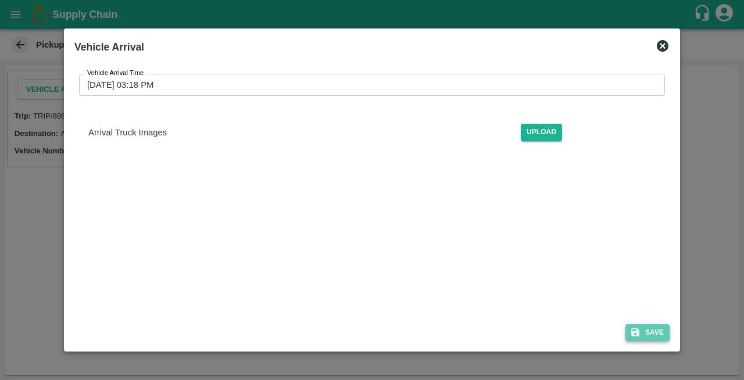
click at [654, 332] on button "Save" at bounding box center [647, 332] width 44 height 17
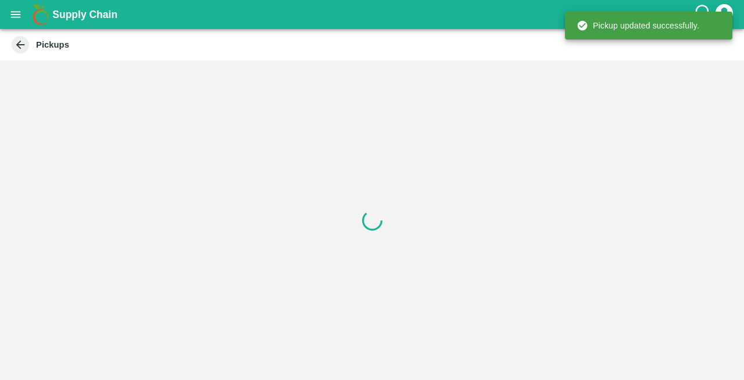
click at [654, 332] on div at bounding box center [372, 220] width 744 height 320
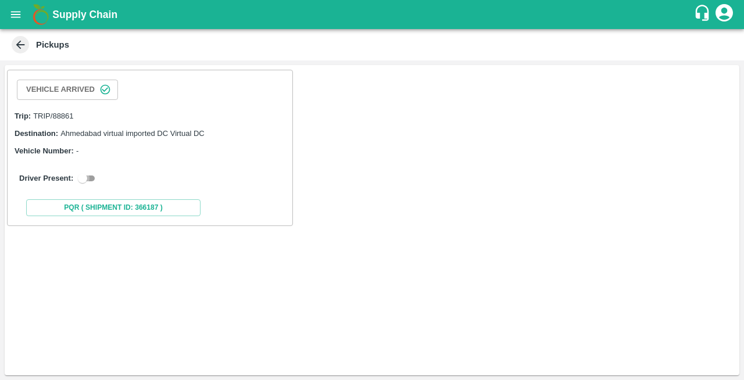
click at [93, 175] on input "checkbox" at bounding box center [83, 178] width 42 height 14
checkbox input "true"
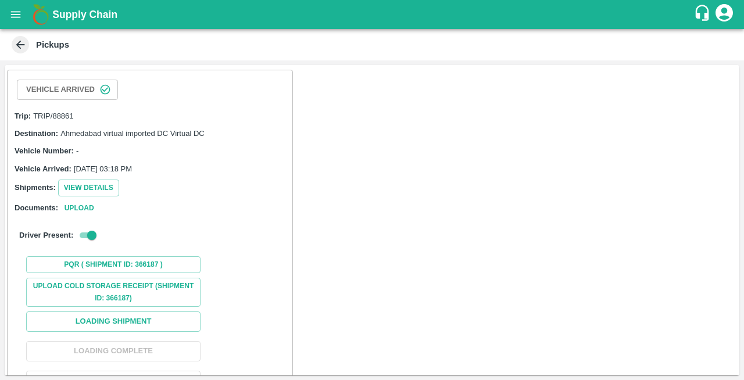
scroll to position [56, 0]
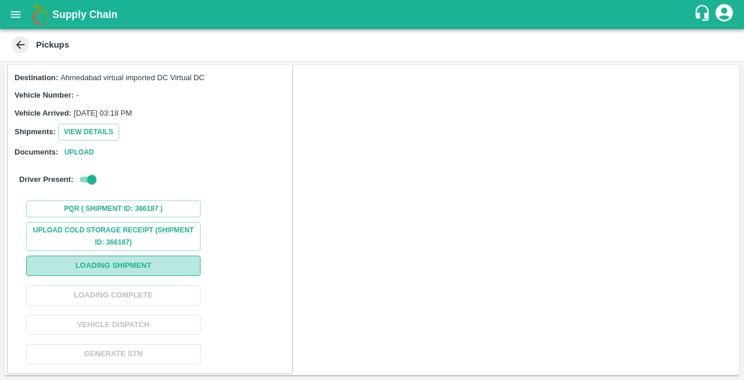
click at [120, 269] on button "Loading Shipment" at bounding box center [113, 266] width 174 height 20
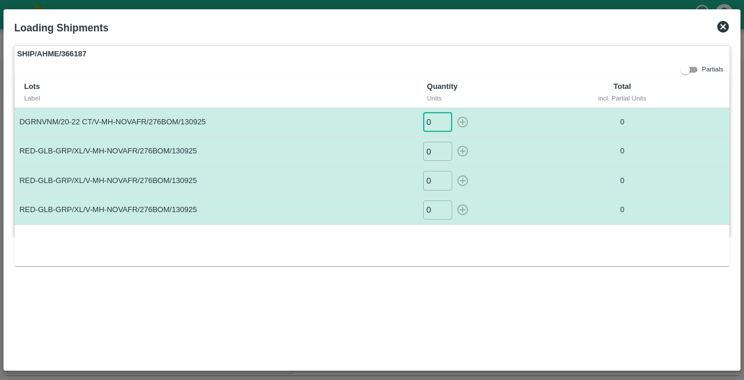
click at [437, 122] on input "0" at bounding box center [437, 122] width 29 height 19
click at [724, 27] on icon at bounding box center [723, 27] width 12 height 12
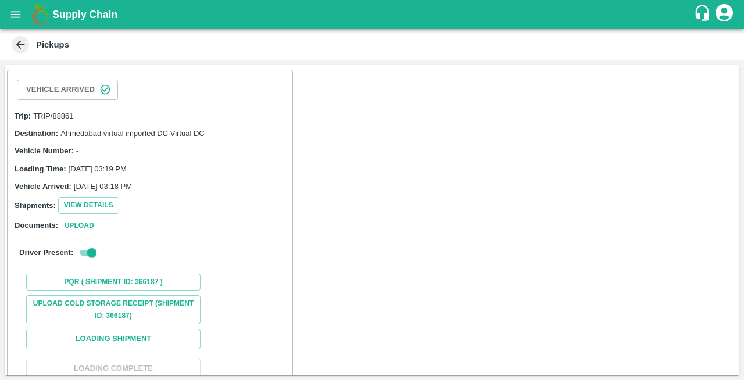
click at [17, 43] on icon at bounding box center [20, 45] width 9 height 9
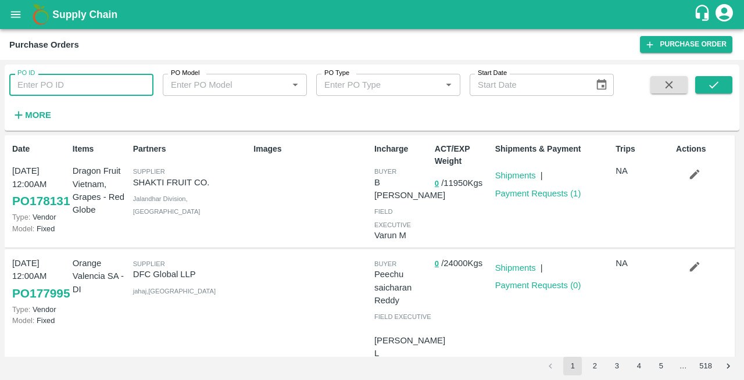
click at [63, 83] on input "PO ID" at bounding box center [81, 85] width 144 height 22
paste input "176720"
type input "176720"
click at [722, 88] on button "submit" at bounding box center [713, 84] width 37 height 17
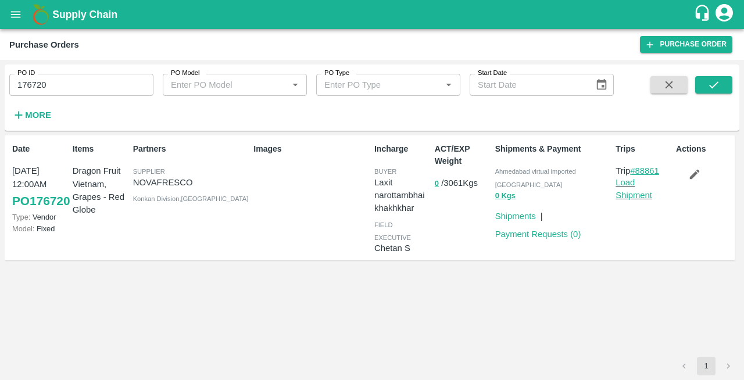
click at [645, 171] on link "#88861" at bounding box center [644, 170] width 29 height 9
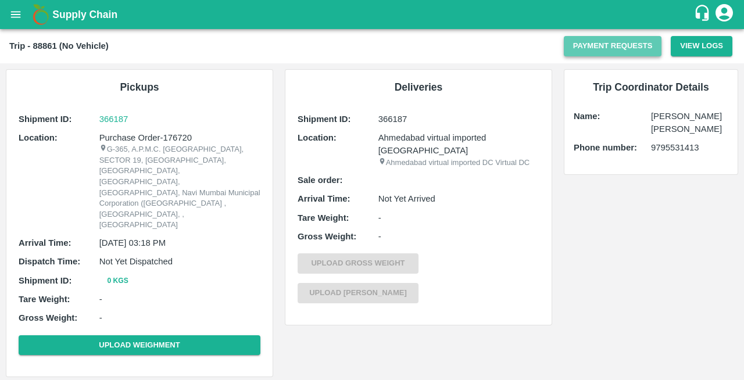
click at [608, 40] on button "Payment Requests" at bounding box center [613, 46] width 98 height 20
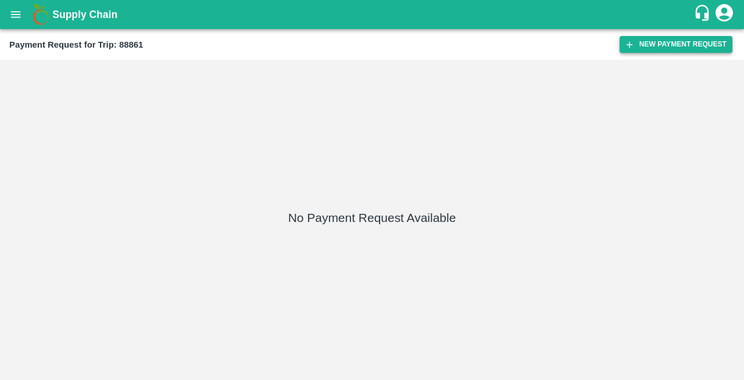
click at [671, 42] on button "New Payment Request" at bounding box center [675, 44] width 113 height 17
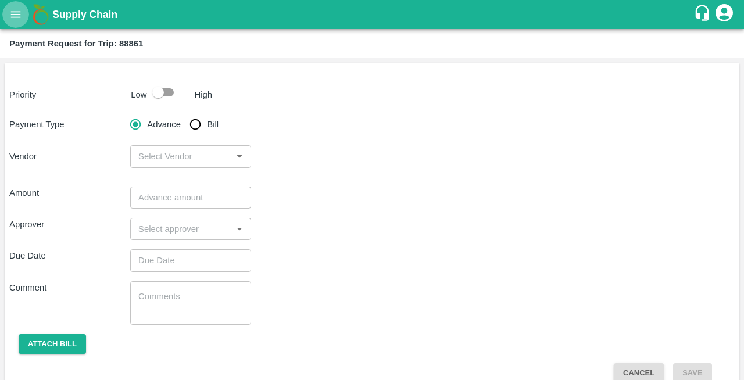
click at [10, 16] on icon "open drawer" at bounding box center [15, 14] width 13 height 13
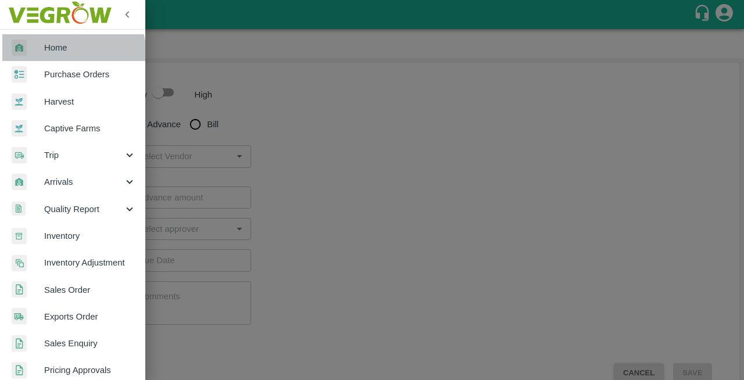
click at [45, 57] on link "Home" at bounding box center [72, 47] width 145 height 27
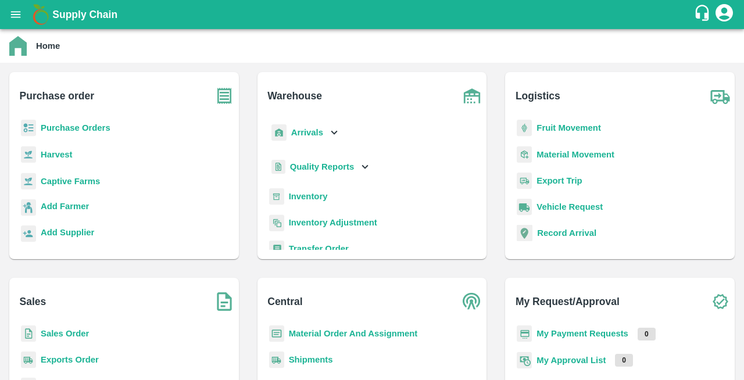
click at [70, 131] on b "Purchase Orders" at bounding box center [76, 127] width 70 height 9
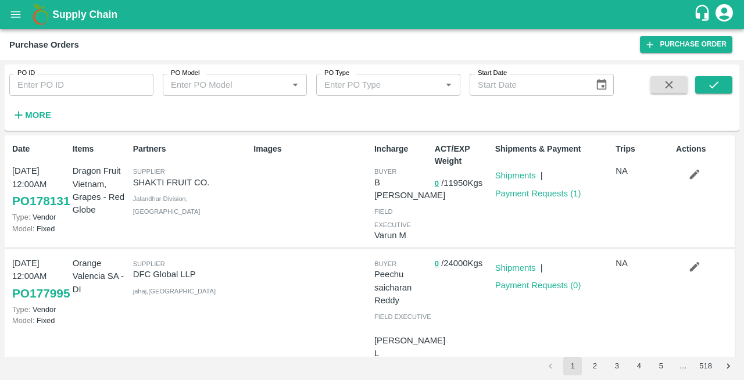
click at [44, 82] on input "PO ID" at bounding box center [81, 85] width 144 height 22
click at [246, 209] on div "Partners Supplier SHAKTI FRUIT CO. Jalandhar Division , Punjab" at bounding box center [188, 191] width 121 height 106
click at [78, 85] on input "PO ID" at bounding box center [81, 85] width 144 height 22
paste input "176720"
click at [78, 85] on input "176720" at bounding box center [81, 85] width 144 height 22
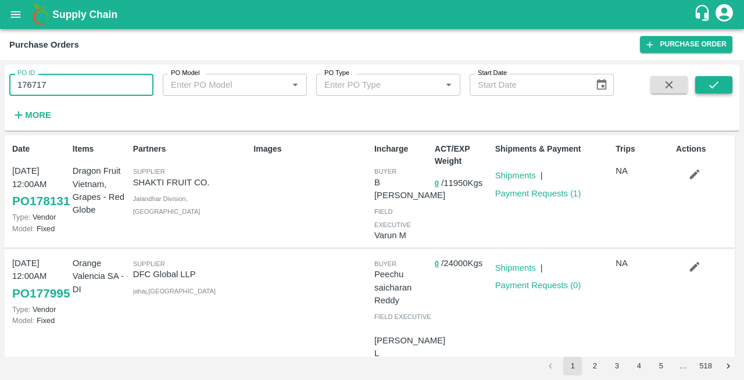
type input "176717"
click at [717, 85] on icon "submit" at bounding box center [713, 84] width 13 height 13
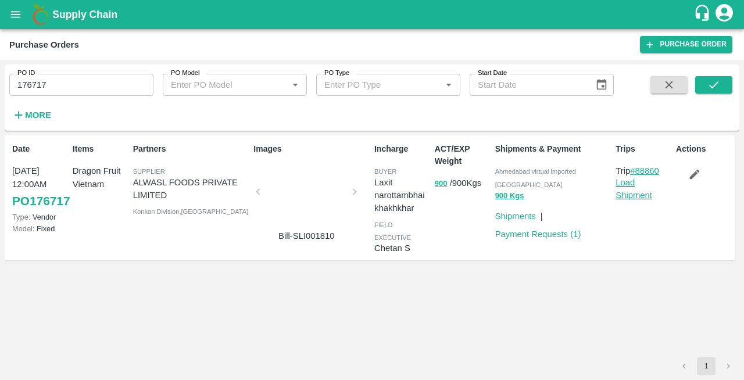
click at [651, 166] on link "#88860" at bounding box center [644, 170] width 29 height 9
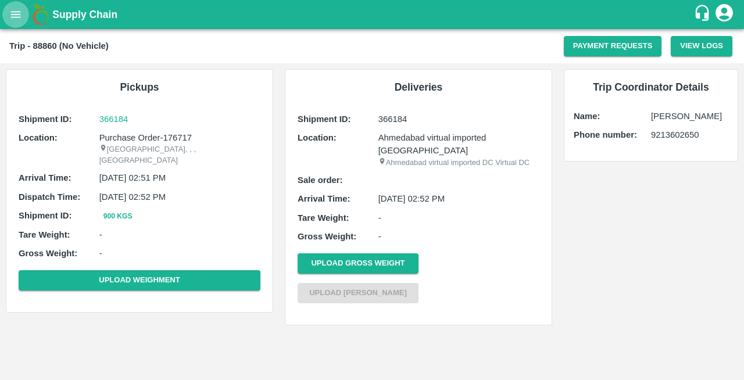
click at [9, 13] on icon "open drawer" at bounding box center [15, 14] width 13 height 13
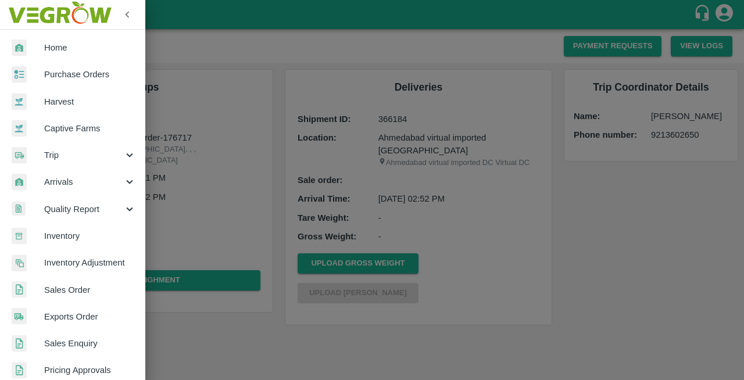
click at [64, 48] on span "Home" at bounding box center [90, 47] width 92 height 13
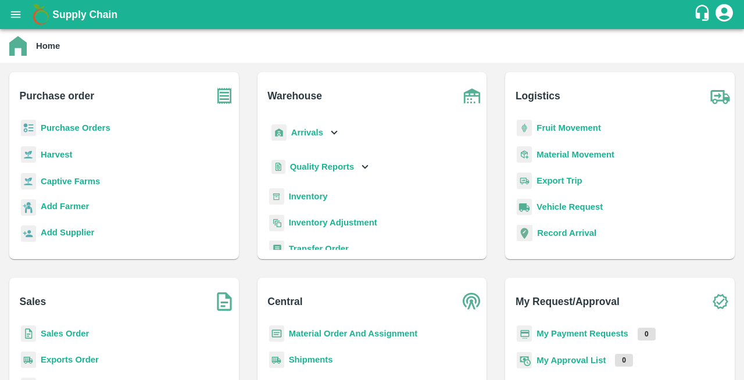
click at [80, 127] on b "Purchase Orders" at bounding box center [76, 127] width 70 height 9
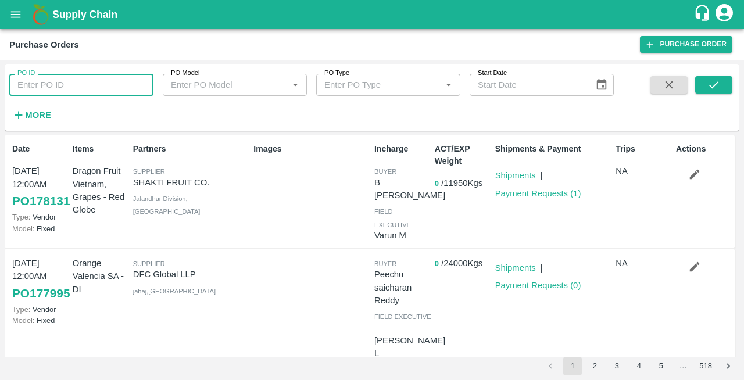
click at [45, 88] on input "PO ID" at bounding box center [81, 85] width 144 height 22
paste input "176720"
type input "176717"
click at [708, 84] on icon "submit" at bounding box center [713, 84] width 13 height 13
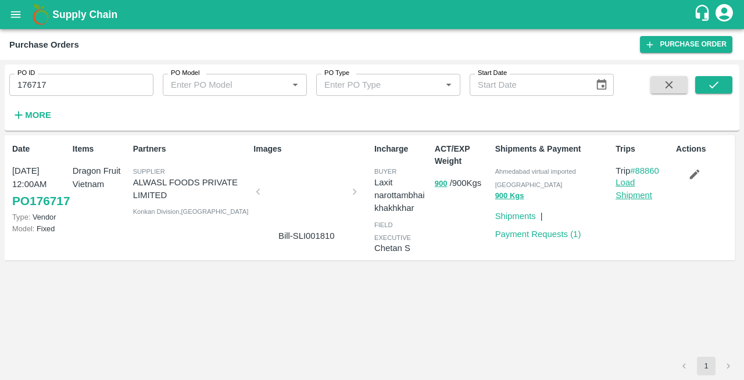
click at [632, 193] on link "Load Shipment" at bounding box center [633, 189] width 37 height 22
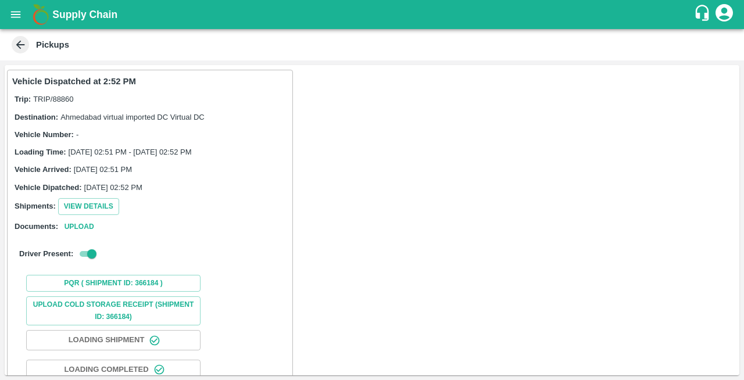
scroll to position [74, 0]
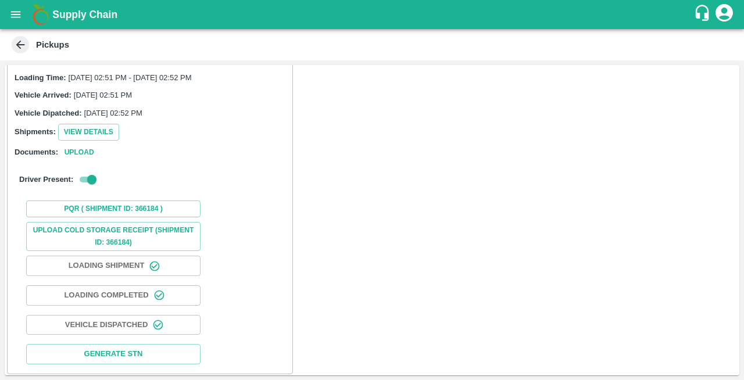
click at [19, 41] on icon at bounding box center [20, 44] width 13 height 13
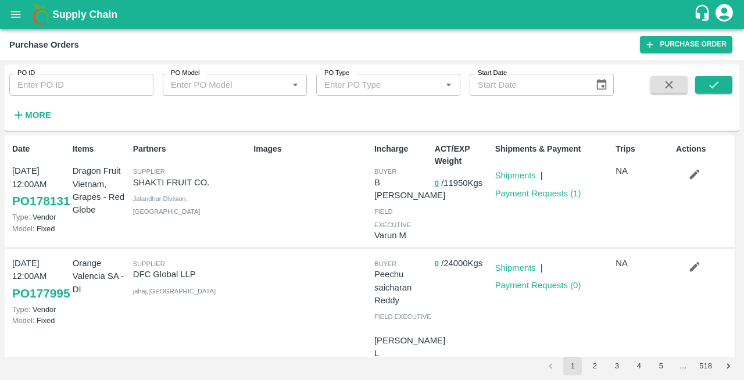
click at [66, 85] on input "PO ID" at bounding box center [81, 85] width 144 height 22
paste input "176720"
type input "176720"
click at [715, 82] on icon "submit" at bounding box center [713, 84] width 13 height 13
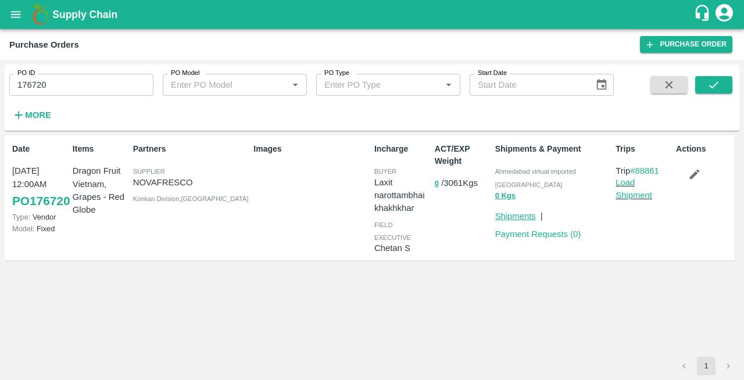
click at [505, 211] on link "Shipments" at bounding box center [515, 215] width 41 height 9
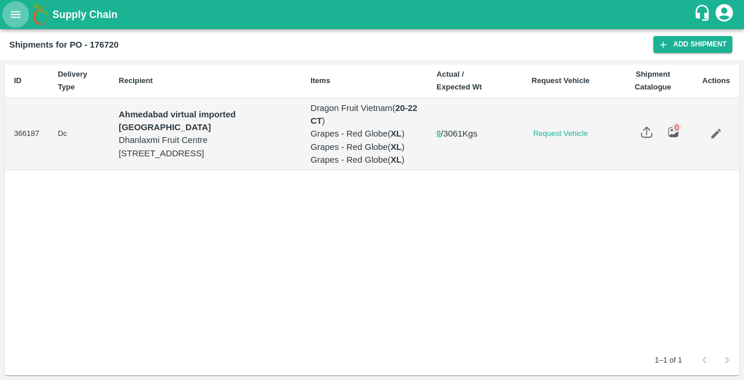
click at [10, 11] on icon "open drawer" at bounding box center [15, 14] width 13 height 13
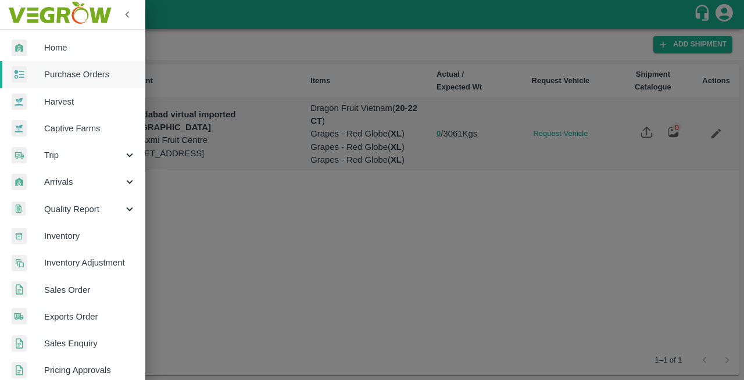
click at [69, 159] on span "Trip" at bounding box center [83, 155] width 79 height 13
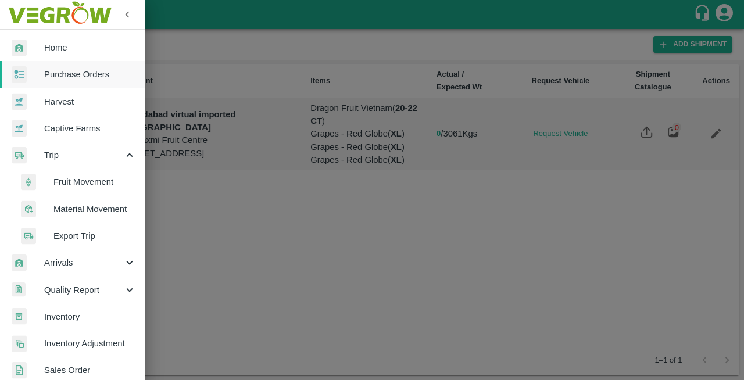
click at [289, 253] on div at bounding box center [372, 190] width 744 height 380
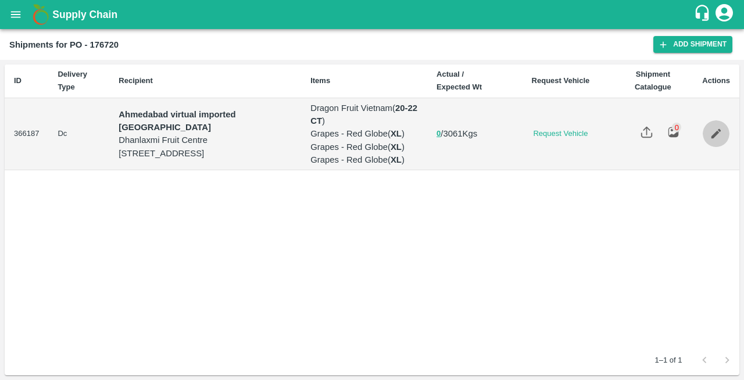
click at [714, 140] on icon "Edit" at bounding box center [715, 133] width 13 height 13
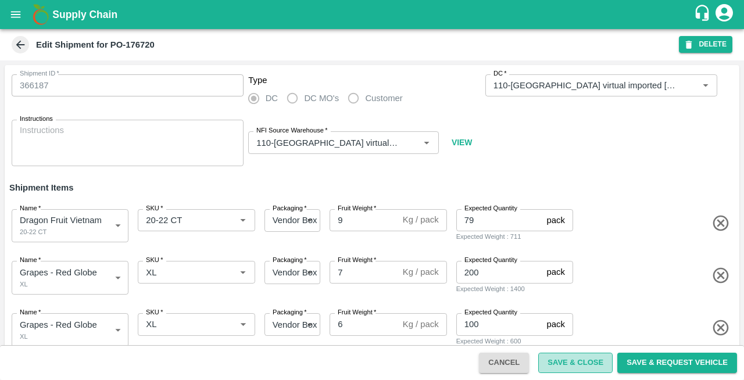
click at [576, 362] on button "Save & Close" at bounding box center [575, 363] width 74 height 20
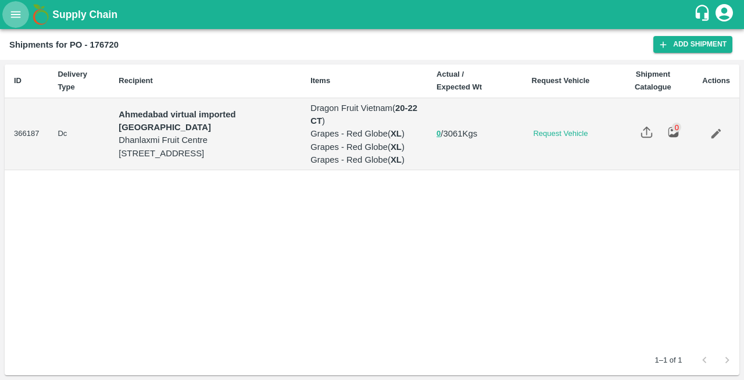
click at [9, 15] on icon "open drawer" at bounding box center [15, 14] width 13 height 13
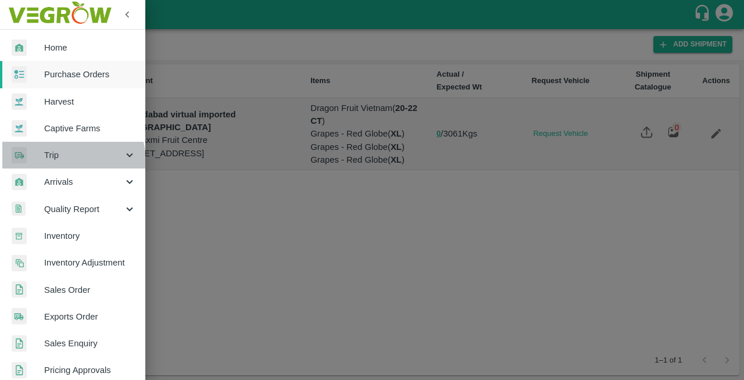
click at [68, 161] on span "Trip" at bounding box center [83, 155] width 79 height 13
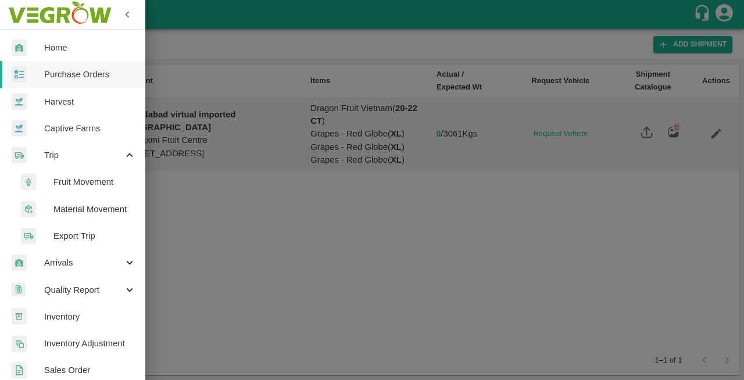
click at [85, 184] on span "Fruit Movement" at bounding box center [94, 181] width 82 height 13
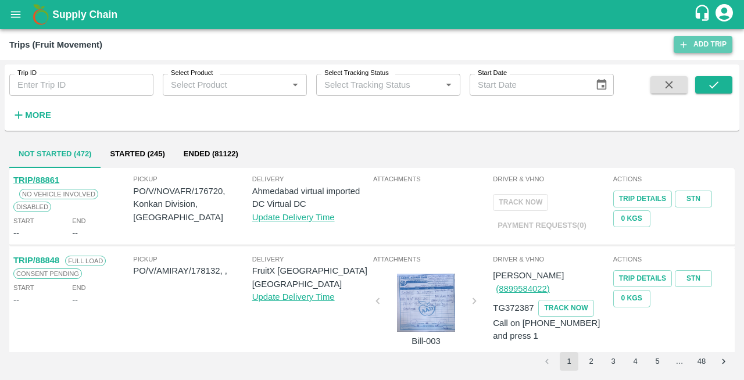
click at [697, 46] on link "Add Trip" at bounding box center [702, 44] width 59 height 17
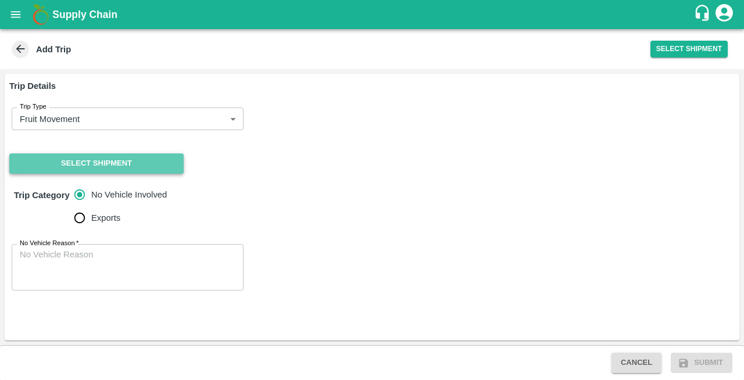
click at [96, 161] on button "Select Shipment" at bounding box center [96, 163] width 174 height 20
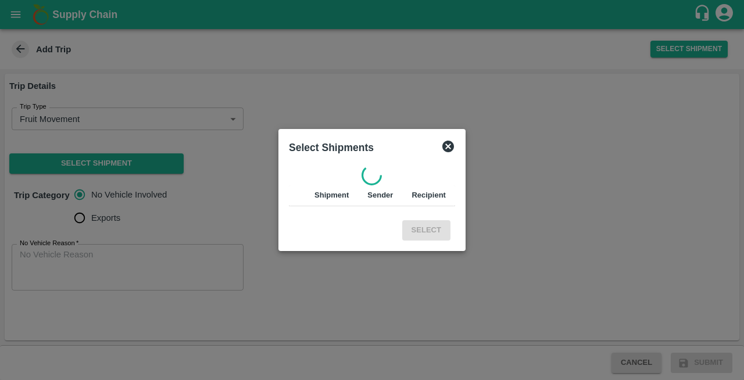
click at [447, 144] on icon at bounding box center [448, 147] width 12 height 12
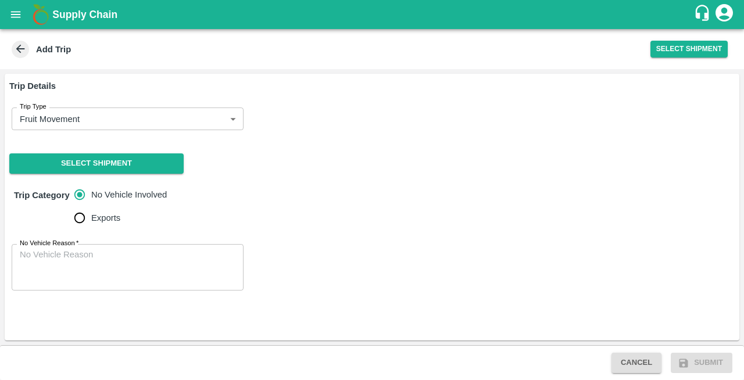
click at [17, 52] on icon at bounding box center [20, 48] width 13 height 13
click at [20, 9] on icon "open drawer" at bounding box center [15, 14] width 13 height 13
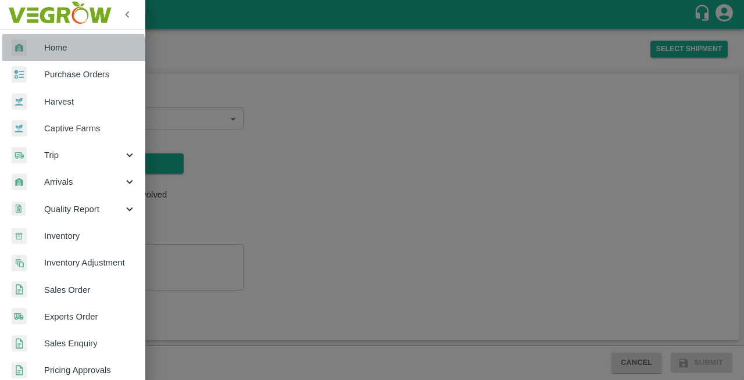
click at [52, 58] on link "Home" at bounding box center [72, 47] width 145 height 27
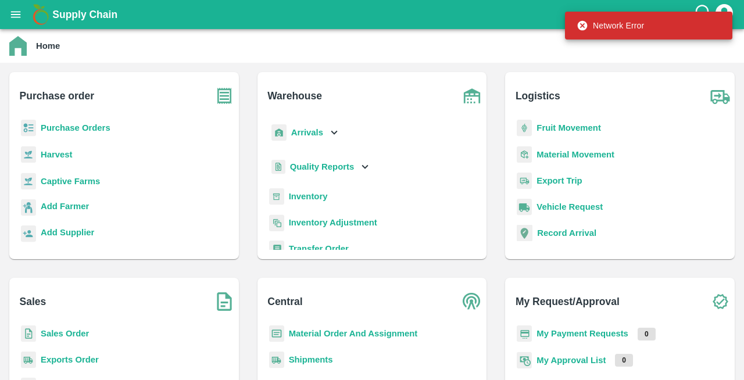
click at [63, 124] on b "Purchase Orders" at bounding box center [76, 127] width 70 height 9
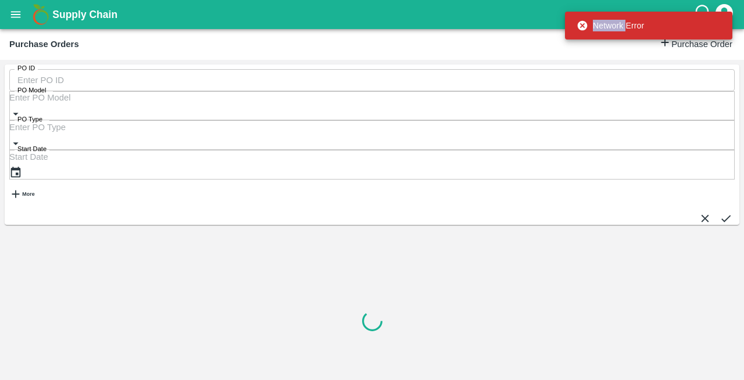
click at [63, 124] on div "PO ID PO ID PO Model PO Model   * PO Type PO Type   * Start Date Start Date More" at bounding box center [371, 139] width 725 height 141
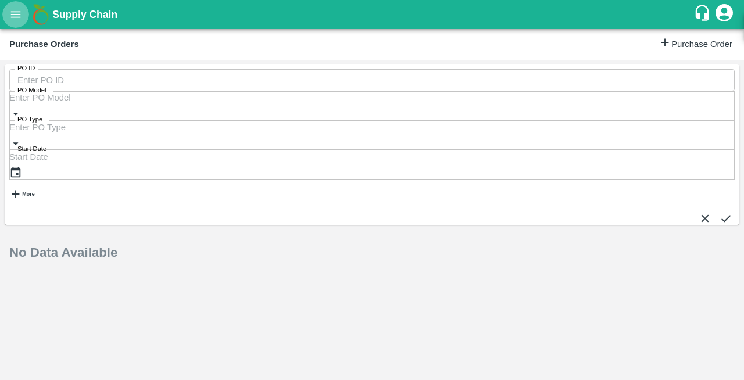
click at [17, 14] on icon "open drawer" at bounding box center [16, 14] width 10 height 6
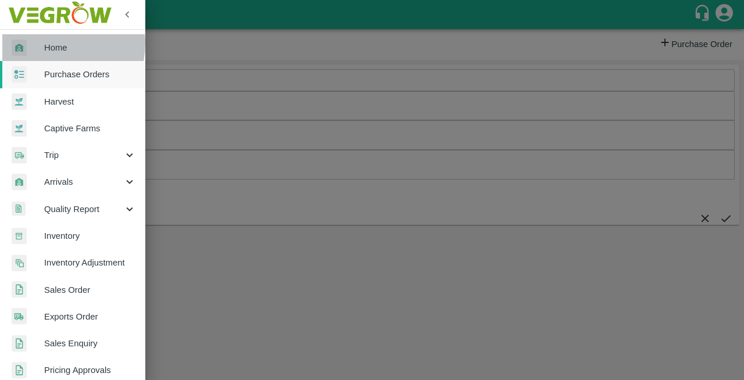
click at [46, 43] on span "Home" at bounding box center [90, 47] width 92 height 13
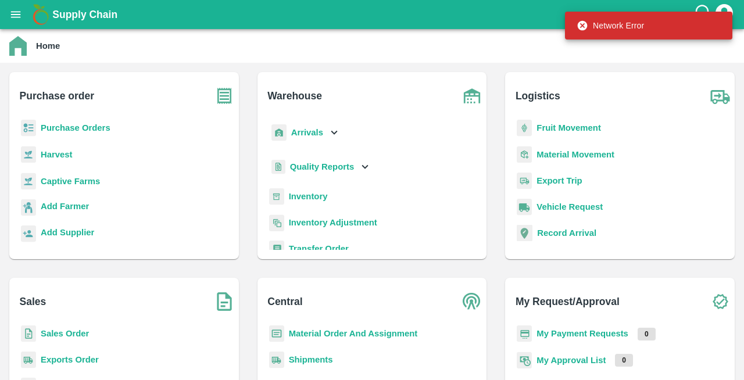
click at [74, 130] on b "Purchase Orders" at bounding box center [76, 127] width 70 height 9
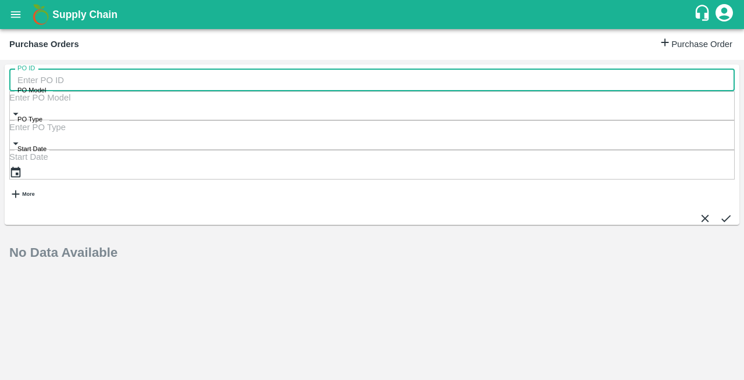
click at [56, 86] on input "PO ID" at bounding box center [379, 80] width 741 height 22
paste input "176720"
type input "176720"
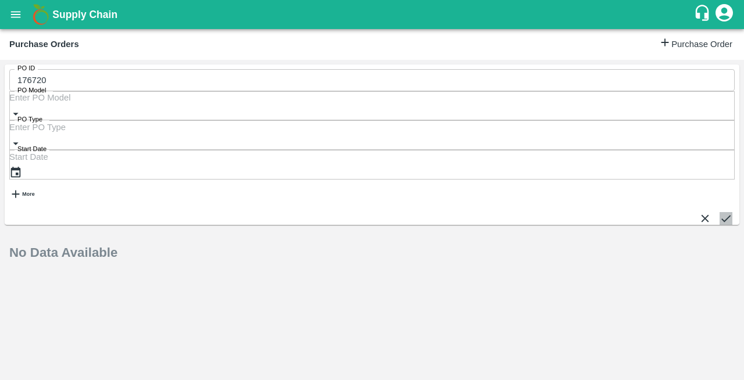
click at [719, 212] on icon "submit" at bounding box center [725, 218] width 13 height 13
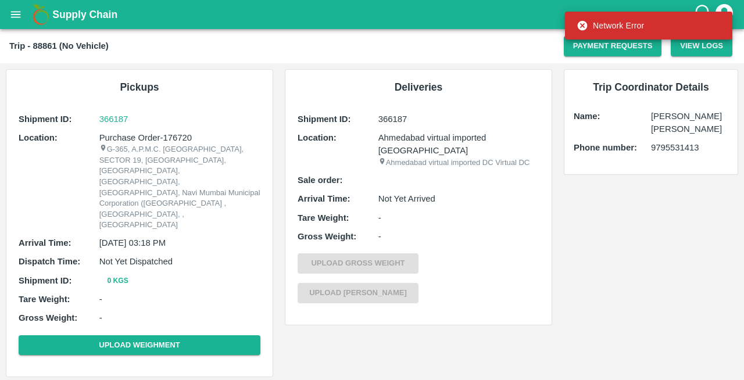
click at [20, 9] on icon "open drawer" at bounding box center [15, 14] width 13 height 13
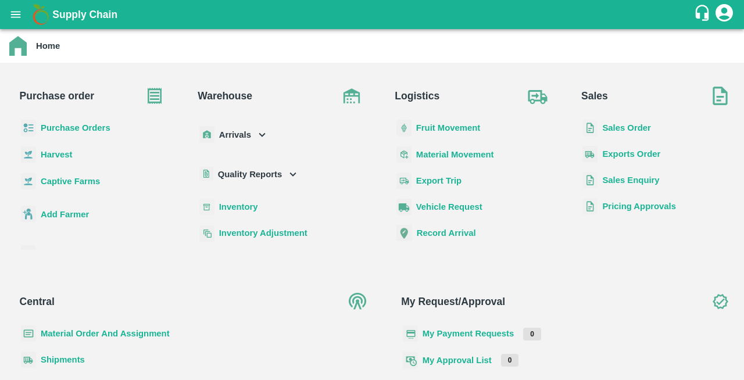
click at [78, 129] on b "Purchase Orders" at bounding box center [76, 127] width 70 height 9
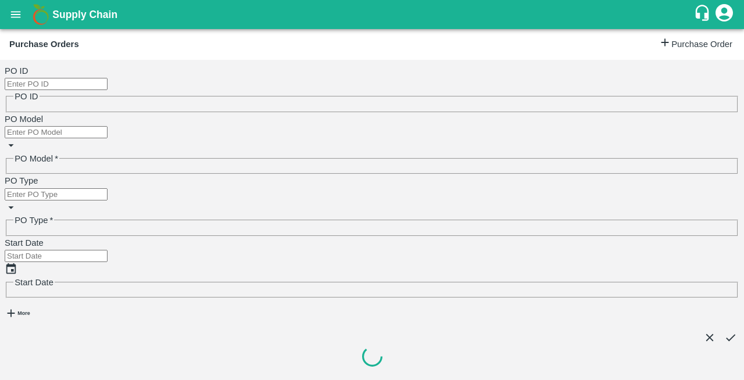
click at [78, 129] on div "PO ID PO ID PO Model PO Model   * PO Type PO Type   * Start Date Start Date More" at bounding box center [372, 202] width 744 height 285
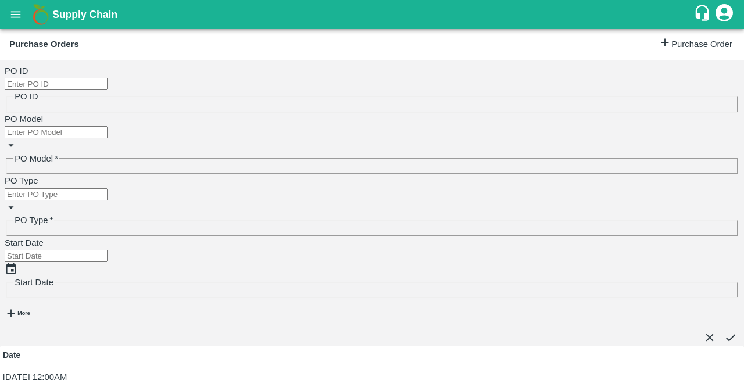
click at [63, 88] on input "PO ID" at bounding box center [56, 84] width 103 height 12
paste input "176720"
type input "176720"
click at [726, 334] on icon "submit" at bounding box center [730, 337] width 9 height 7
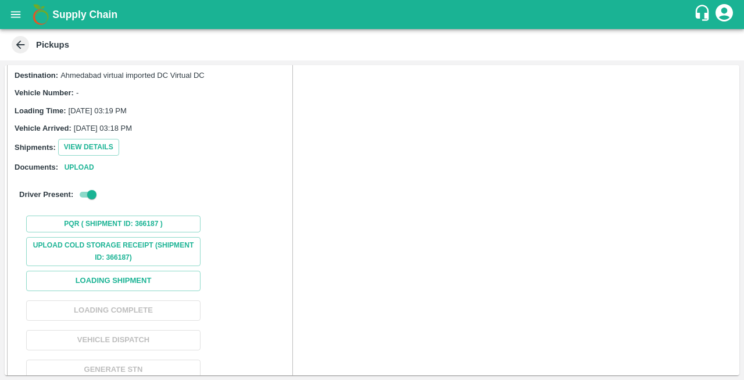
scroll to position [73, 0]
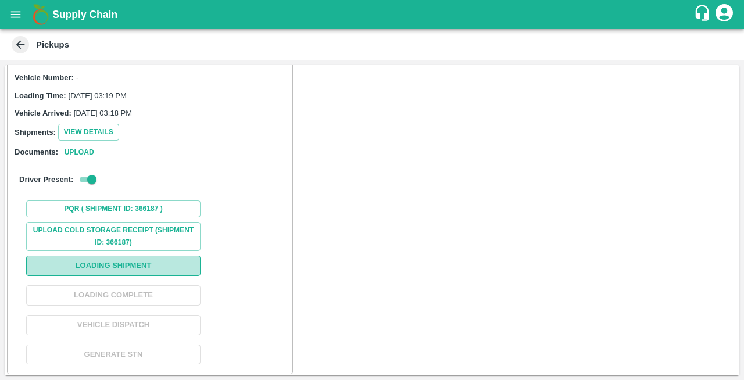
click at [120, 264] on button "Loading Shipment" at bounding box center [113, 266] width 174 height 20
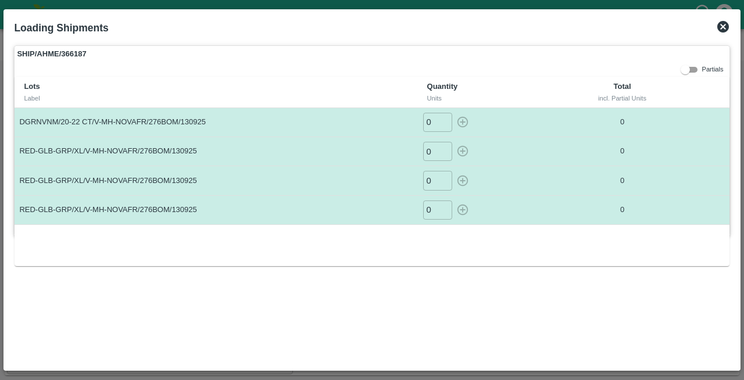
click at [724, 28] on icon at bounding box center [723, 27] width 12 height 12
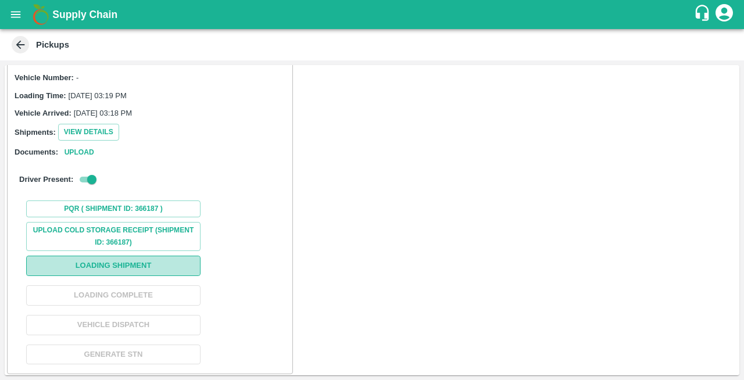
click at [151, 263] on button "Loading Shipment" at bounding box center [113, 266] width 174 height 20
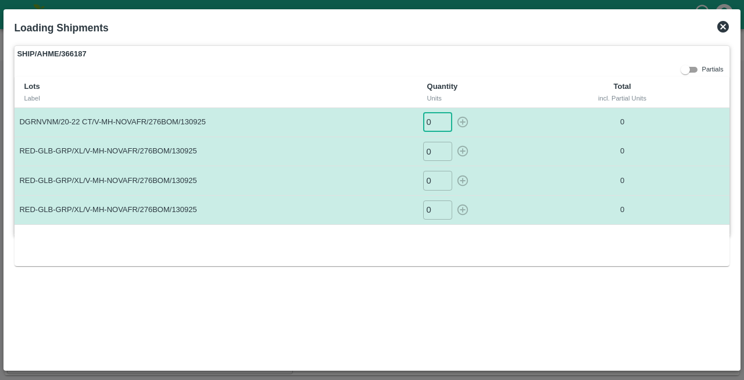
click at [433, 123] on input "0" at bounding box center [437, 122] width 29 height 19
click at [727, 26] on icon at bounding box center [723, 27] width 12 height 12
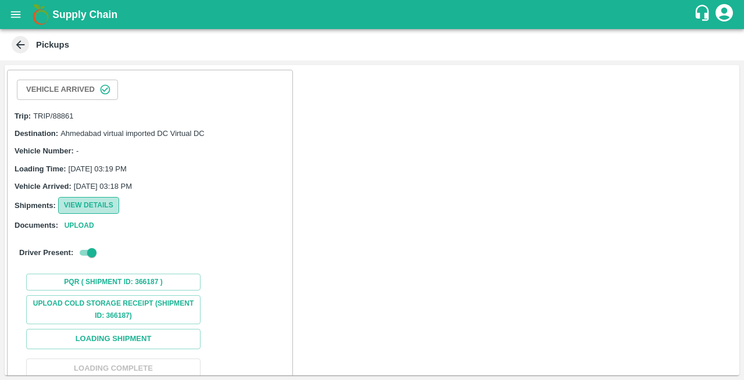
click at [81, 206] on button "View Details" at bounding box center [88, 205] width 61 height 17
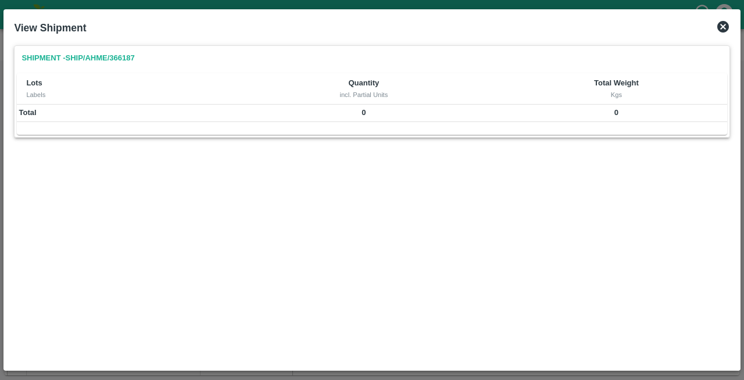
click at [724, 22] on icon at bounding box center [723, 27] width 12 height 12
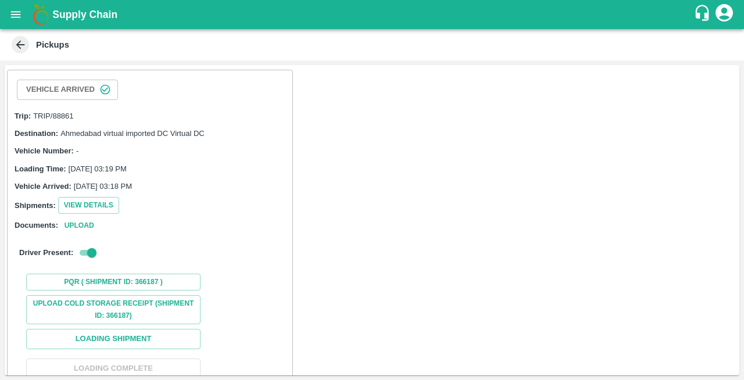
click at [119, 170] on span "[DATE] 03:19 PM" at bounding box center [98, 168] width 58 height 9
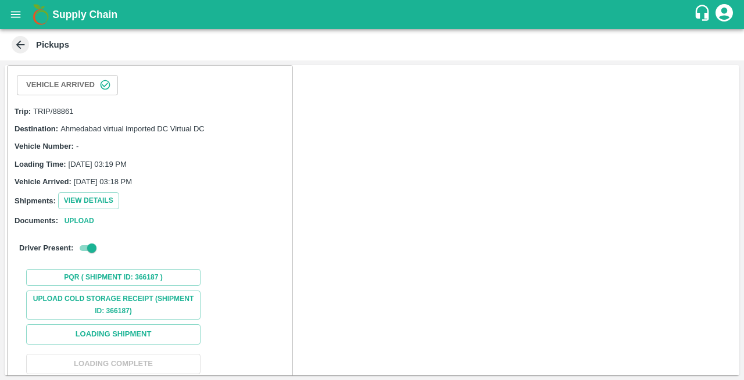
scroll to position [0, 0]
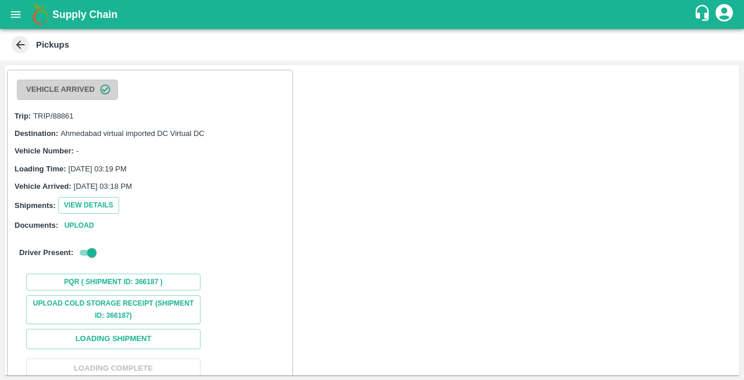
click at [109, 88] on icon "button" at bounding box center [106, 90] width 10 height 10
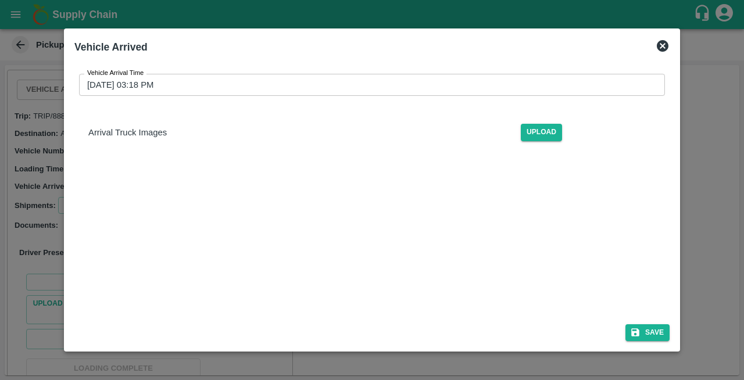
click at [662, 46] on icon at bounding box center [662, 46] width 12 height 12
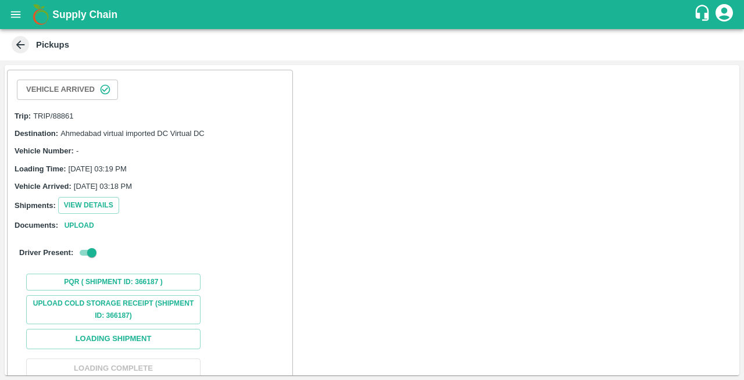
click at [17, 45] on icon at bounding box center [20, 45] width 9 height 9
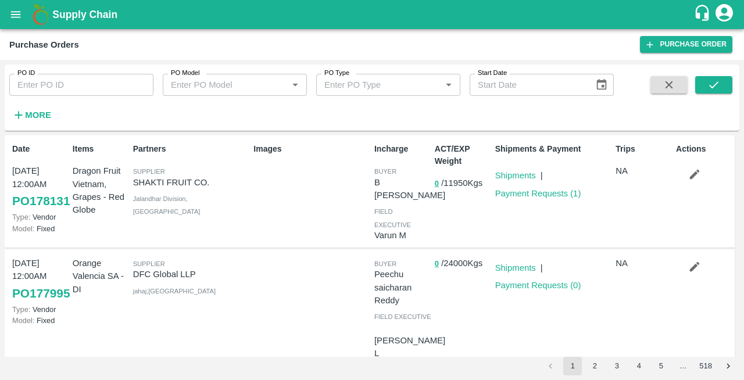
click at [376, 210] on span "field executive" at bounding box center [392, 218] width 37 height 20
